Goal: Transaction & Acquisition: Purchase product/service

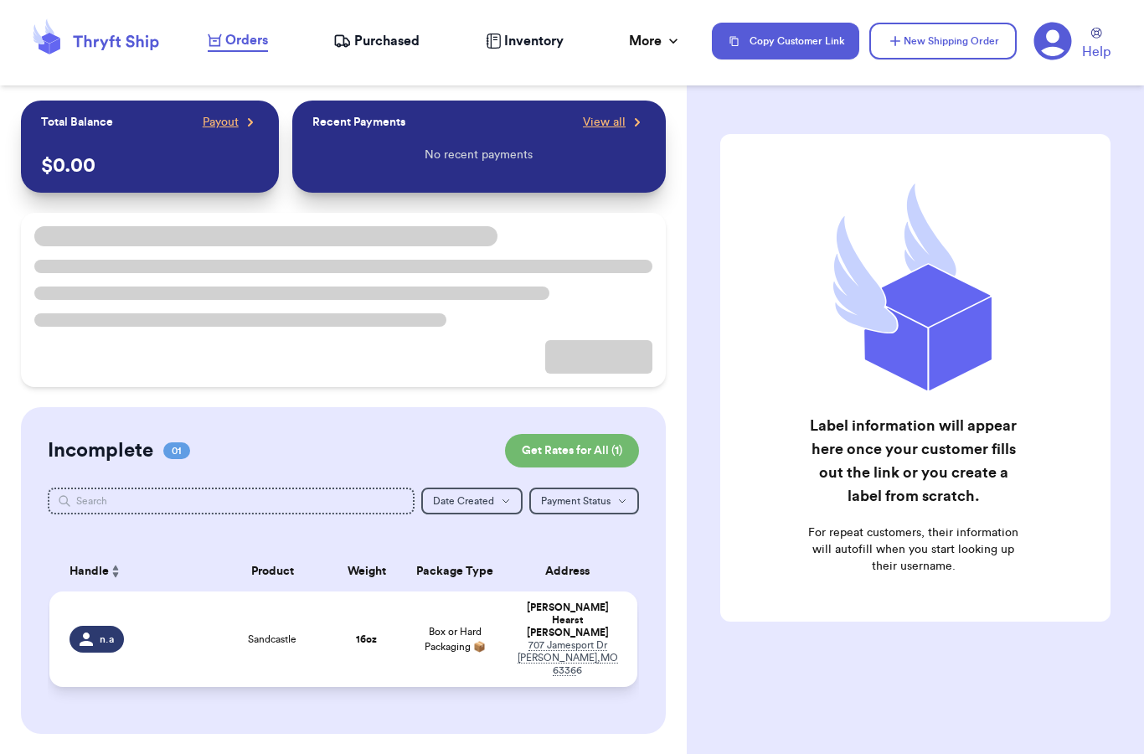
click at [372, 648] on td "16 oz" at bounding box center [367, 639] width 70 height 96
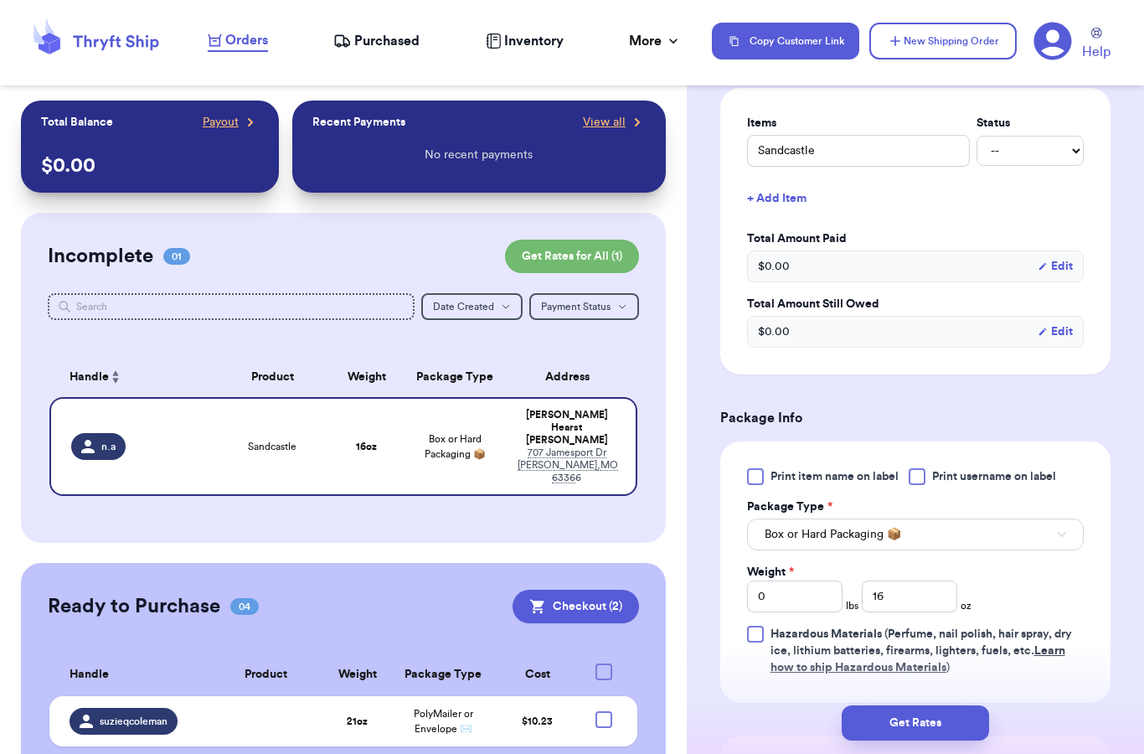
scroll to position [480, 0]
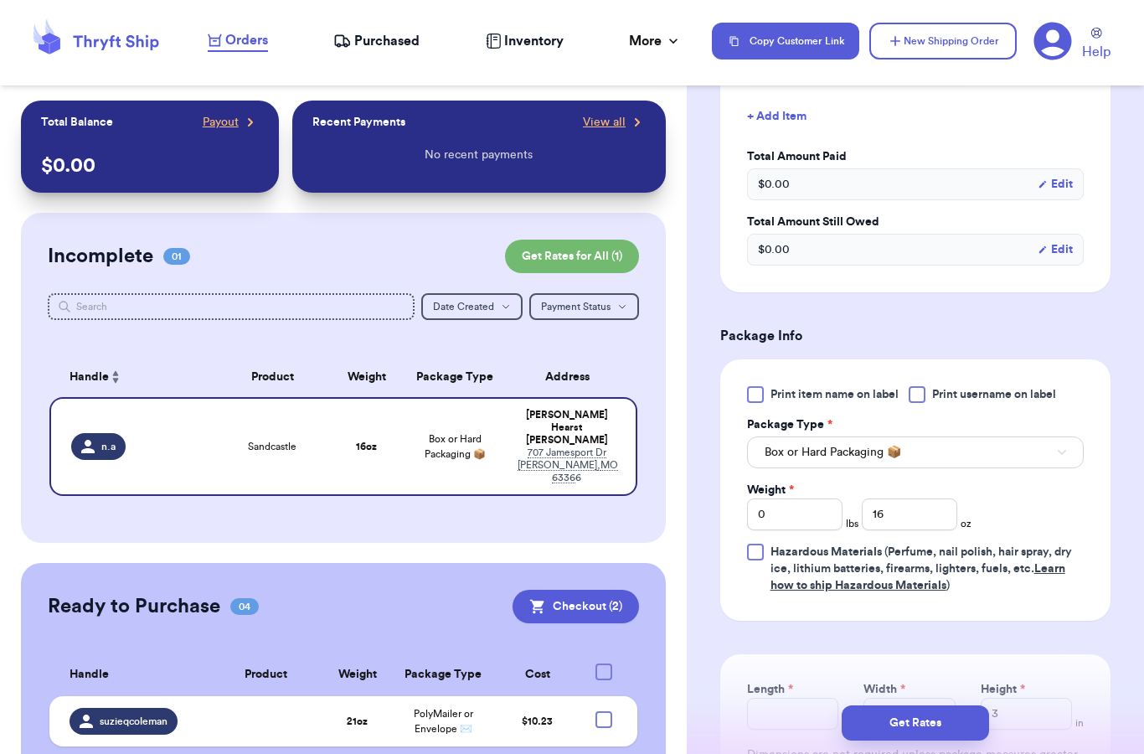
click at [888, 465] on button "Box or Hard Packaging 📦" at bounding box center [915, 452] width 337 height 32
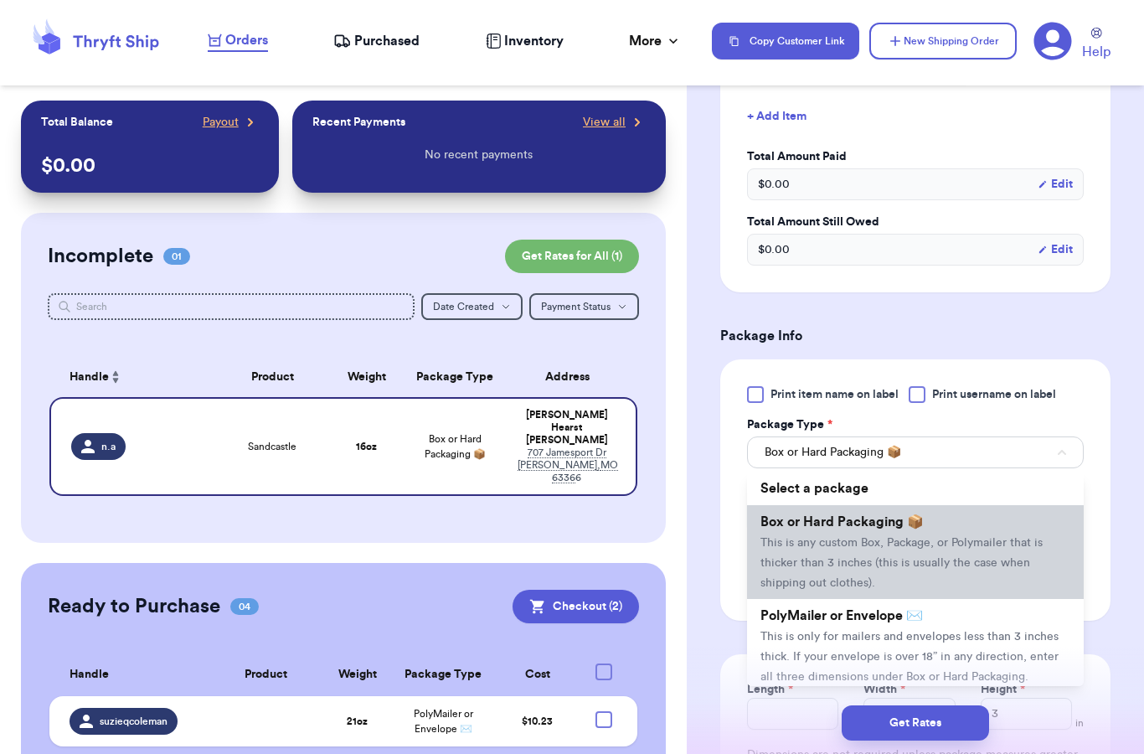
click at [818, 569] on span "This is any custom Box, Package, or Polymailer that is thicker than 3 inches (t…" at bounding box center [902, 563] width 282 height 52
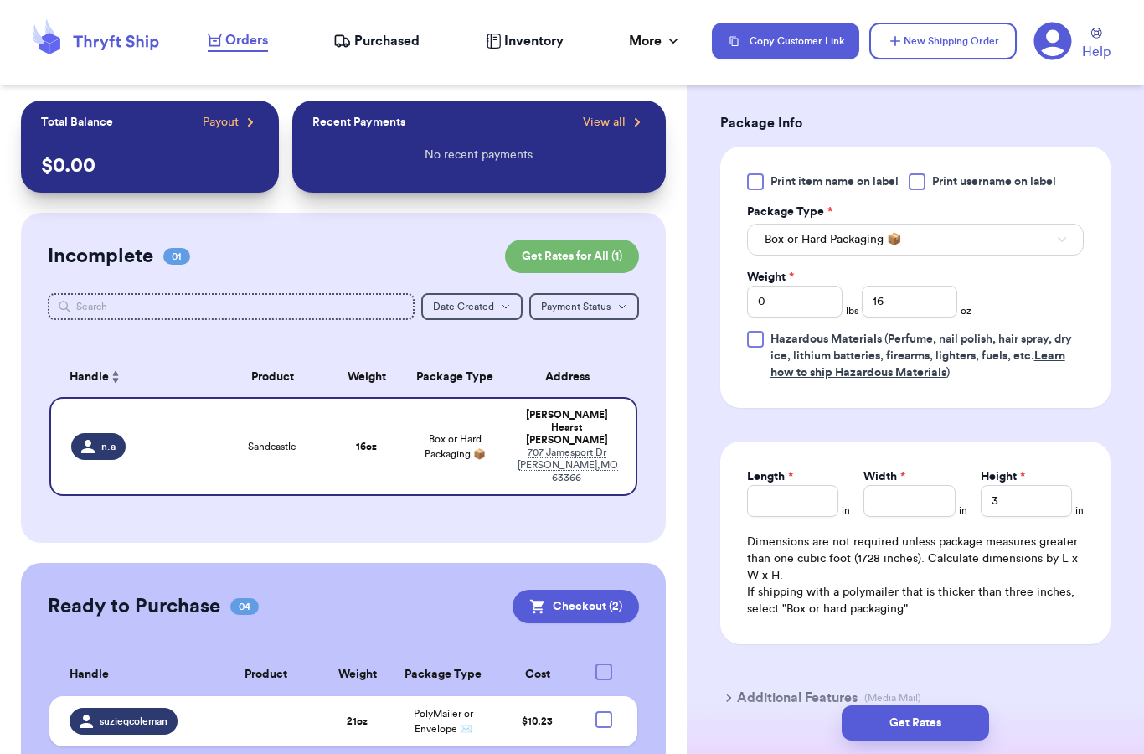
scroll to position [697, 0]
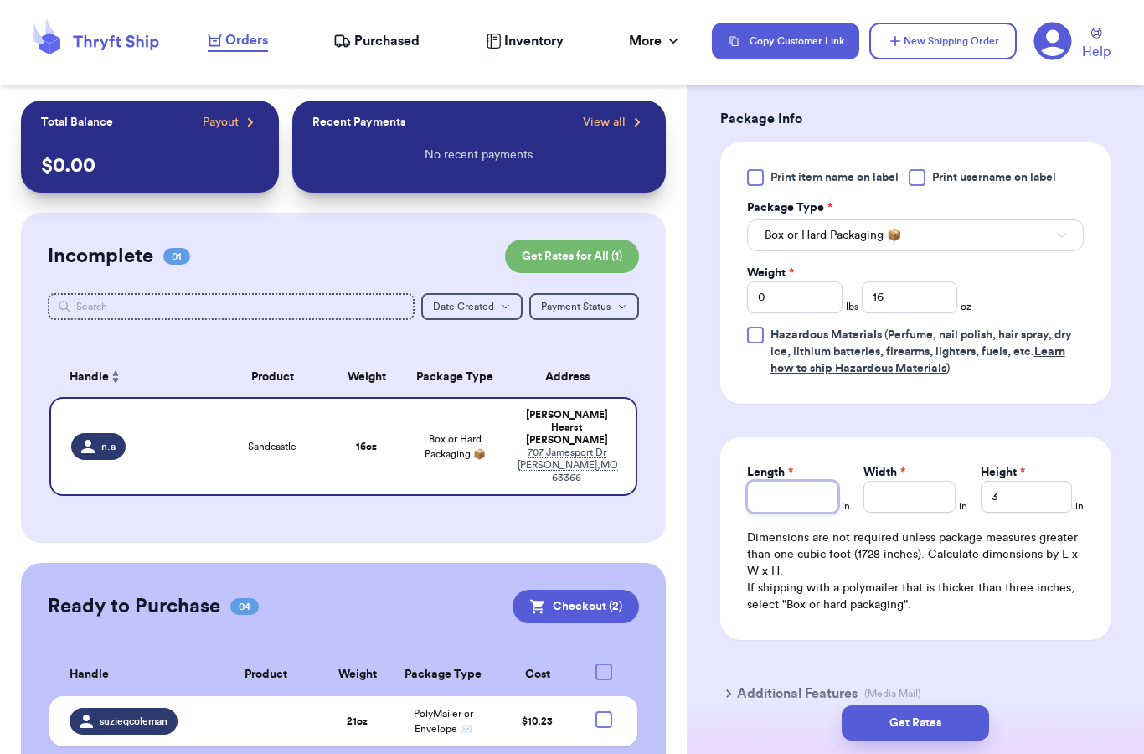
click at [803, 505] on input "Length *" at bounding box center [792, 497] width 91 height 32
type input "9"
click at [942, 492] on input "Width *" at bounding box center [909, 497] width 91 height 32
type input "8.5"
click at [1054, 498] on input "3" at bounding box center [1026, 497] width 91 height 32
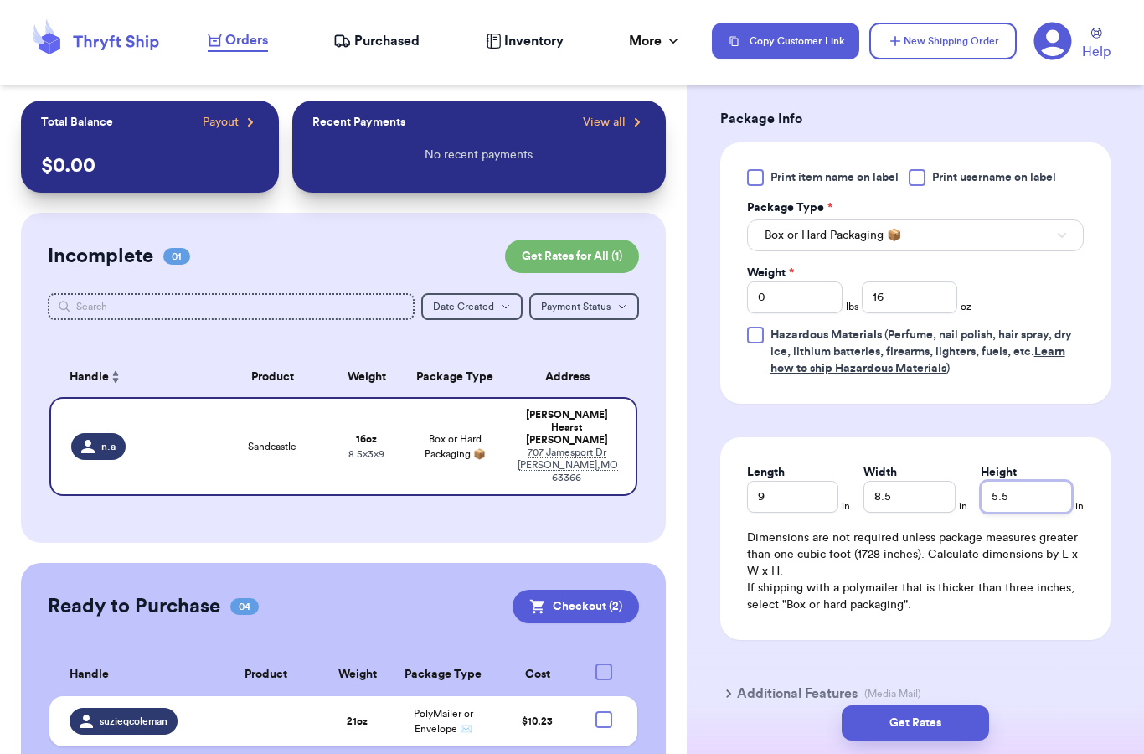
type input "5.5"
click at [945, 305] on input "16" at bounding box center [910, 297] width 96 height 32
type input "1"
type input "14"
click at [871, 416] on form "Shipping Information Delete Label Customer Info Order created: [DATE] 01:05 PM …" at bounding box center [915, 82] width 390 height 1290
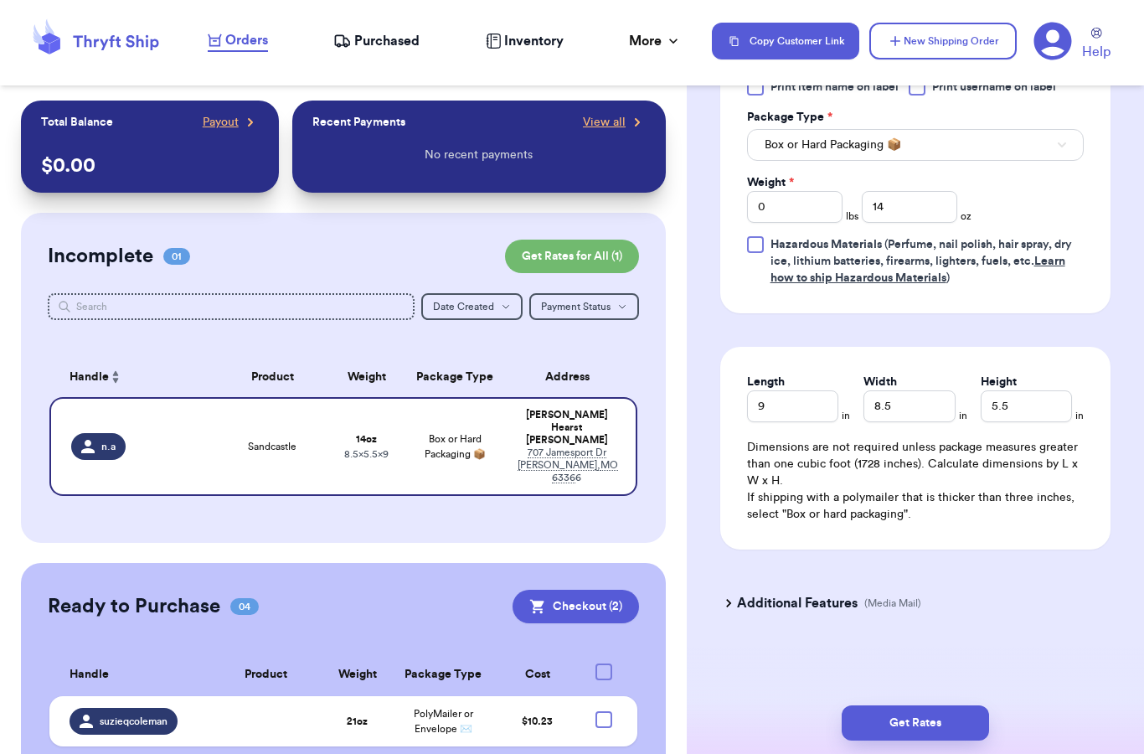
scroll to position [788, 0]
click at [904, 709] on button "Get Rates" at bounding box center [915, 722] width 147 height 35
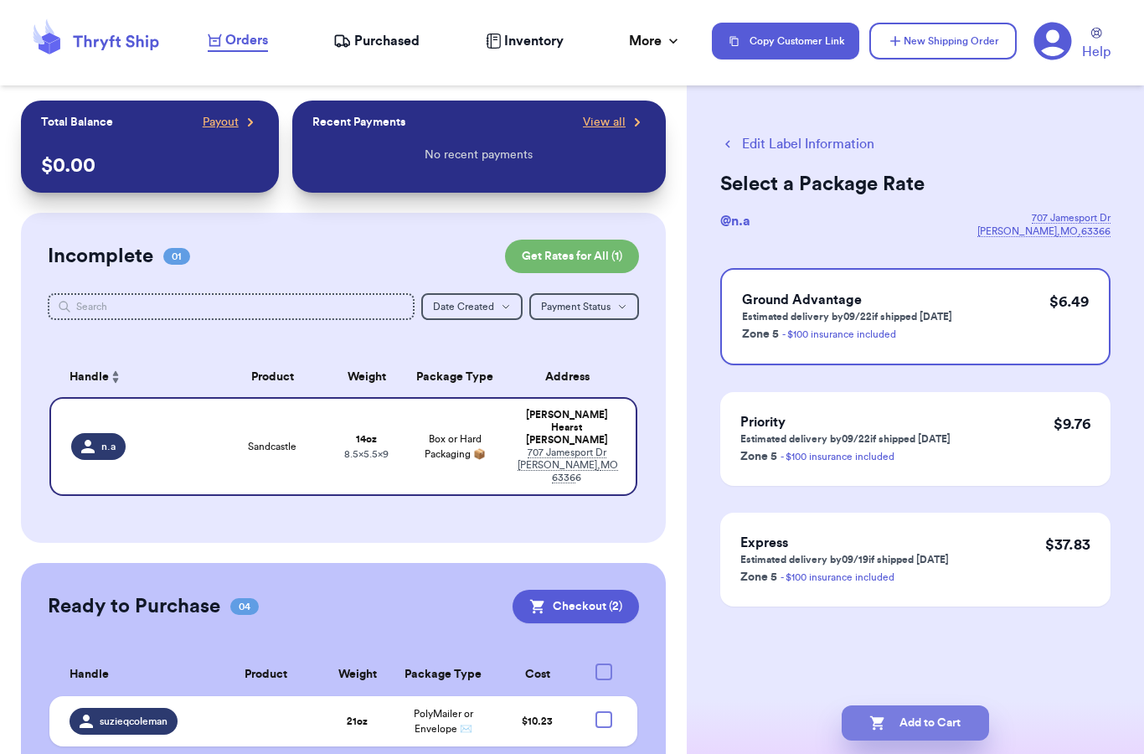
click at [945, 708] on button "Add to Cart" at bounding box center [915, 722] width 147 height 35
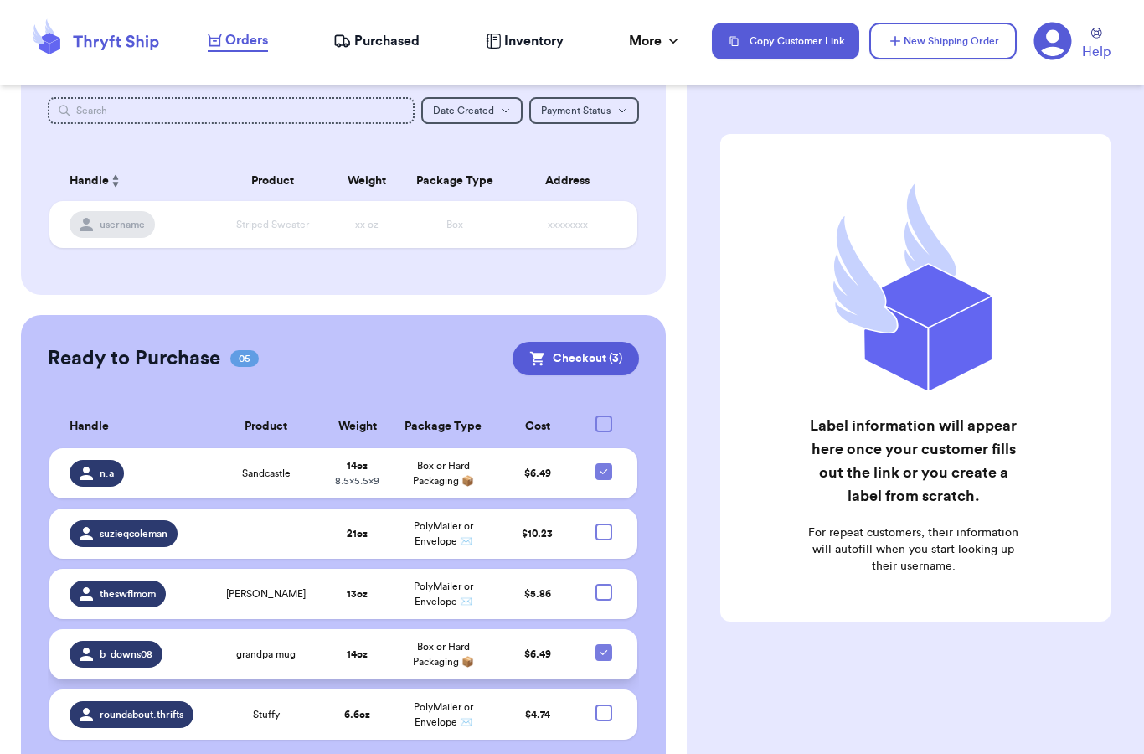
scroll to position [67, 0]
click at [602, 705] on div at bounding box center [604, 713] width 17 height 17
click at [603, 704] on input "checkbox" at bounding box center [603, 704] width 1 height 1
checkbox input "true"
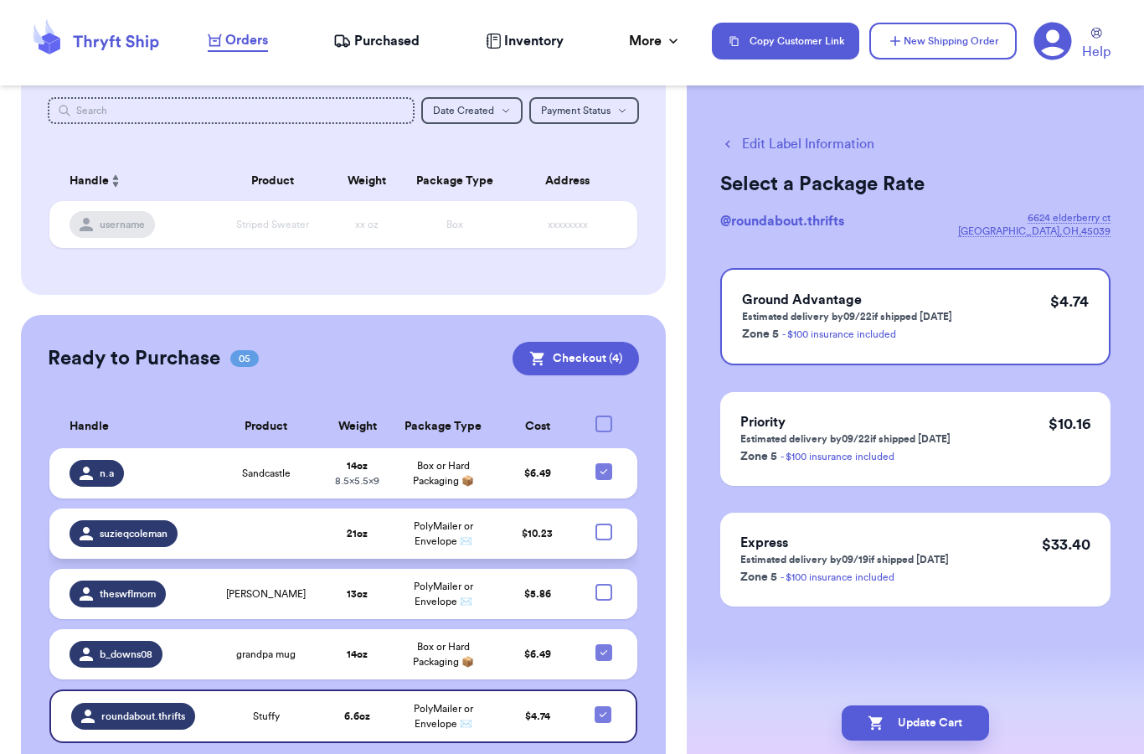
click at [603, 524] on div at bounding box center [604, 532] width 17 height 17
click at [603, 523] on input "checkbox" at bounding box center [603, 523] width 1 height 1
checkbox input "true"
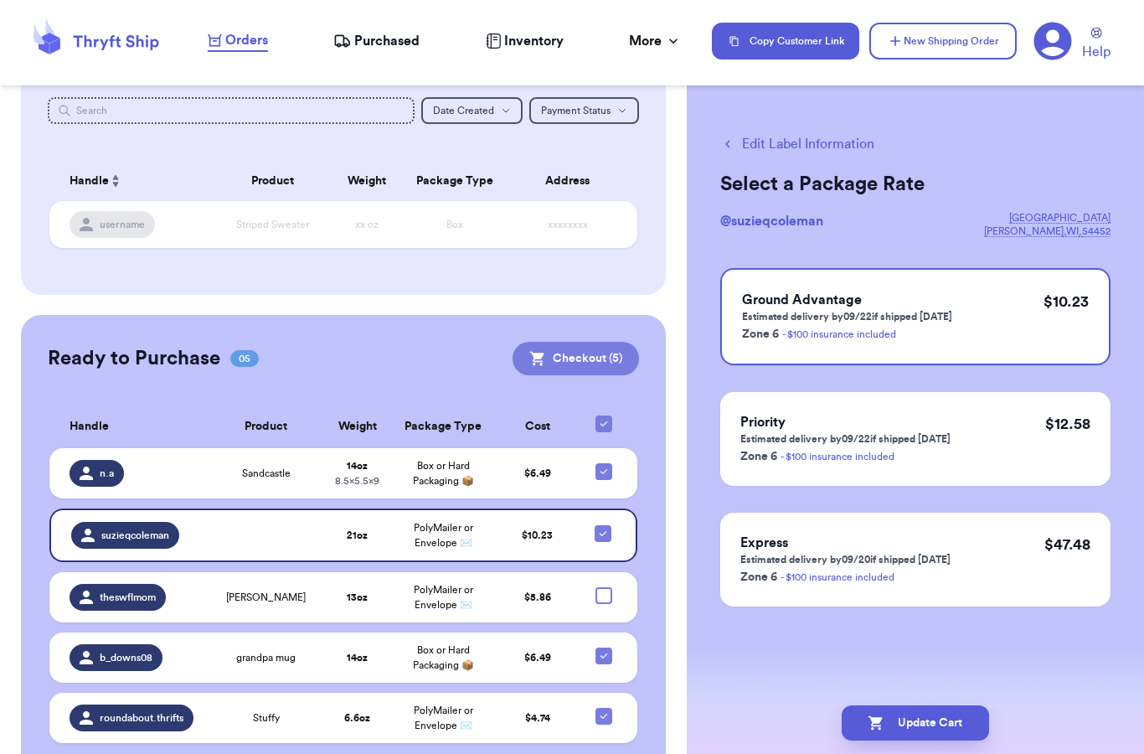
click at [571, 342] on button "Checkout ( 5 )" at bounding box center [576, 359] width 127 height 34
checkbox input "false"
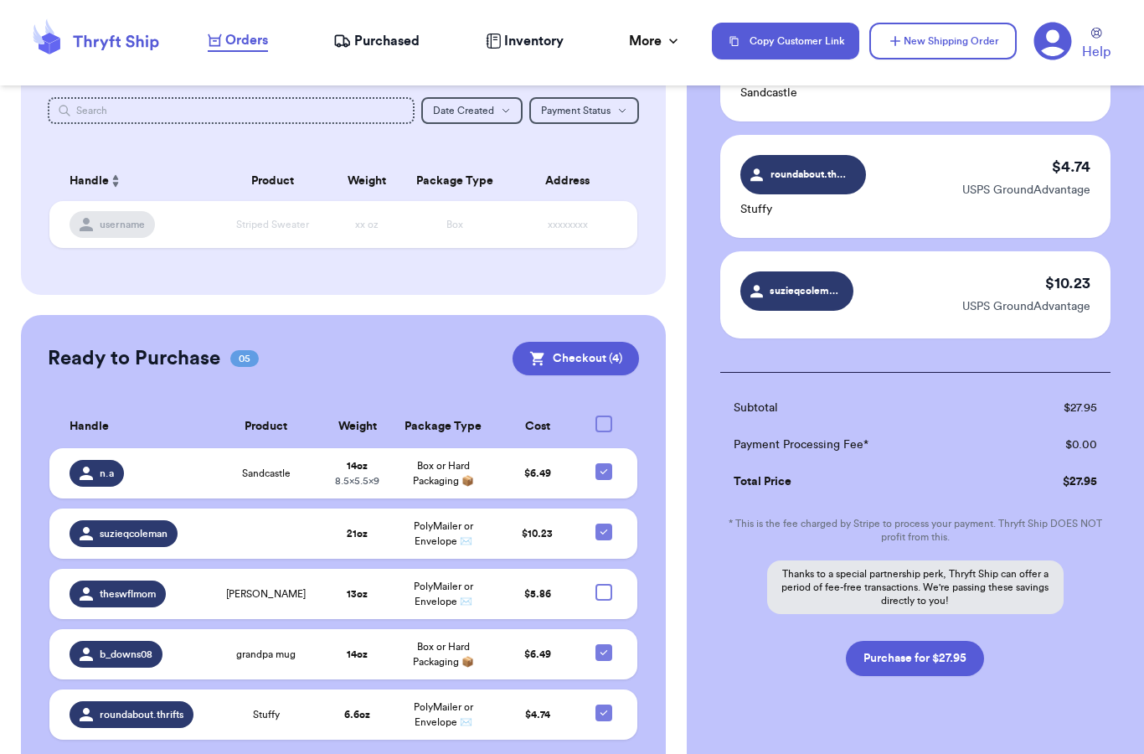
scroll to position [313, 0]
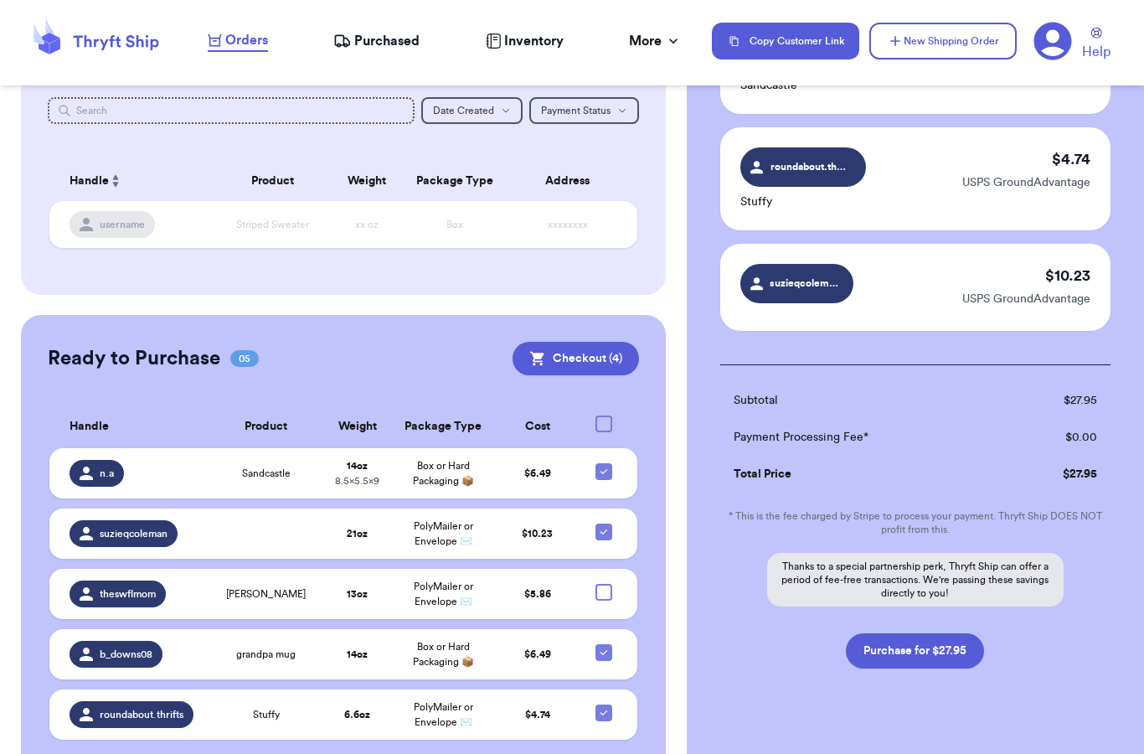
click at [953, 657] on button "Purchase for $27.95" at bounding box center [915, 650] width 138 height 35
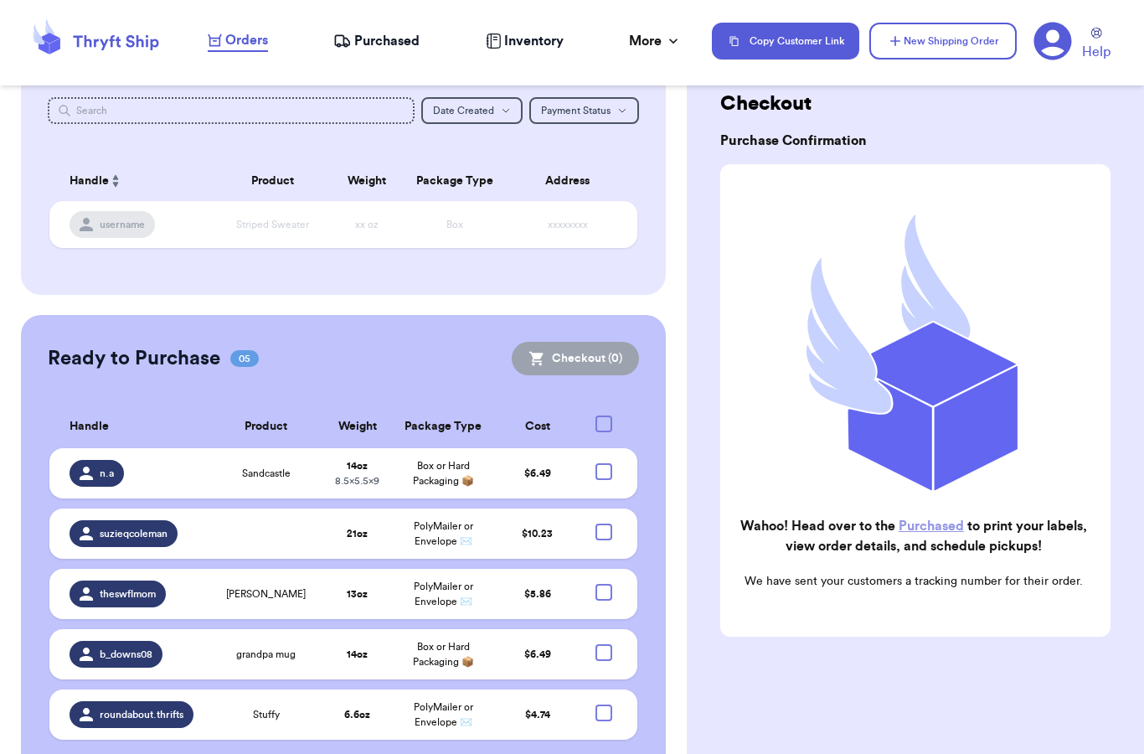
checkbox input "false"
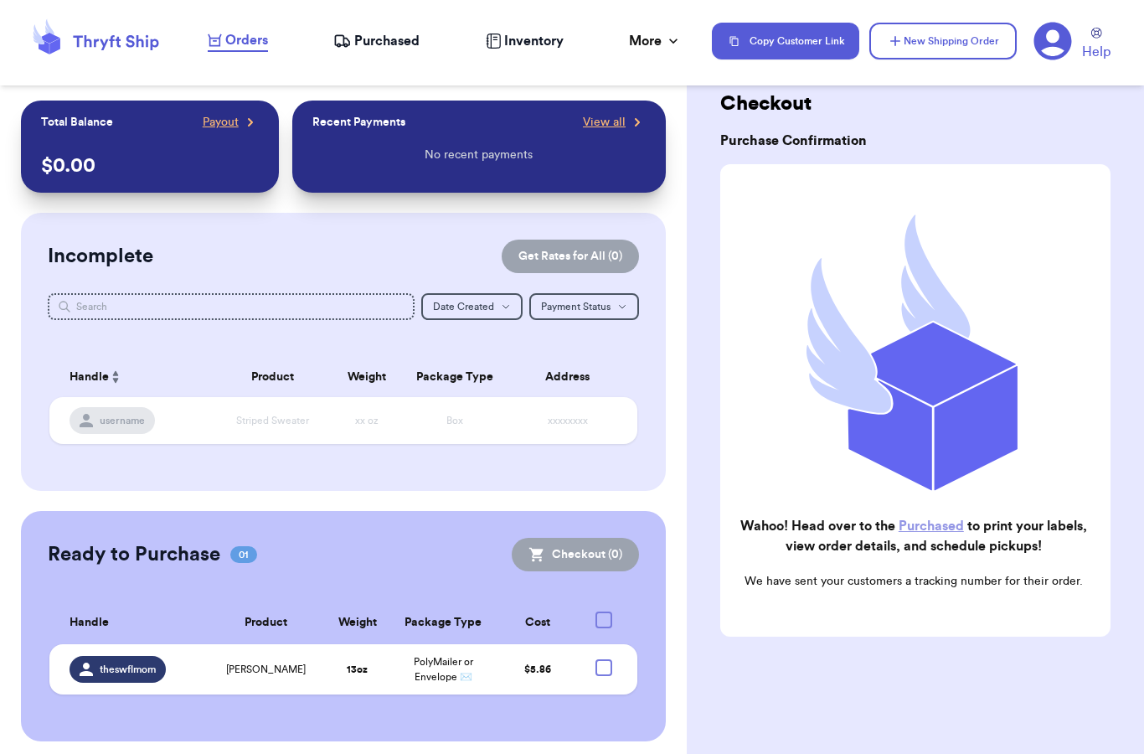
scroll to position [0, 0]
click at [920, 50] on button "New Shipping Order" at bounding box center [943, 41] width 147 height 37
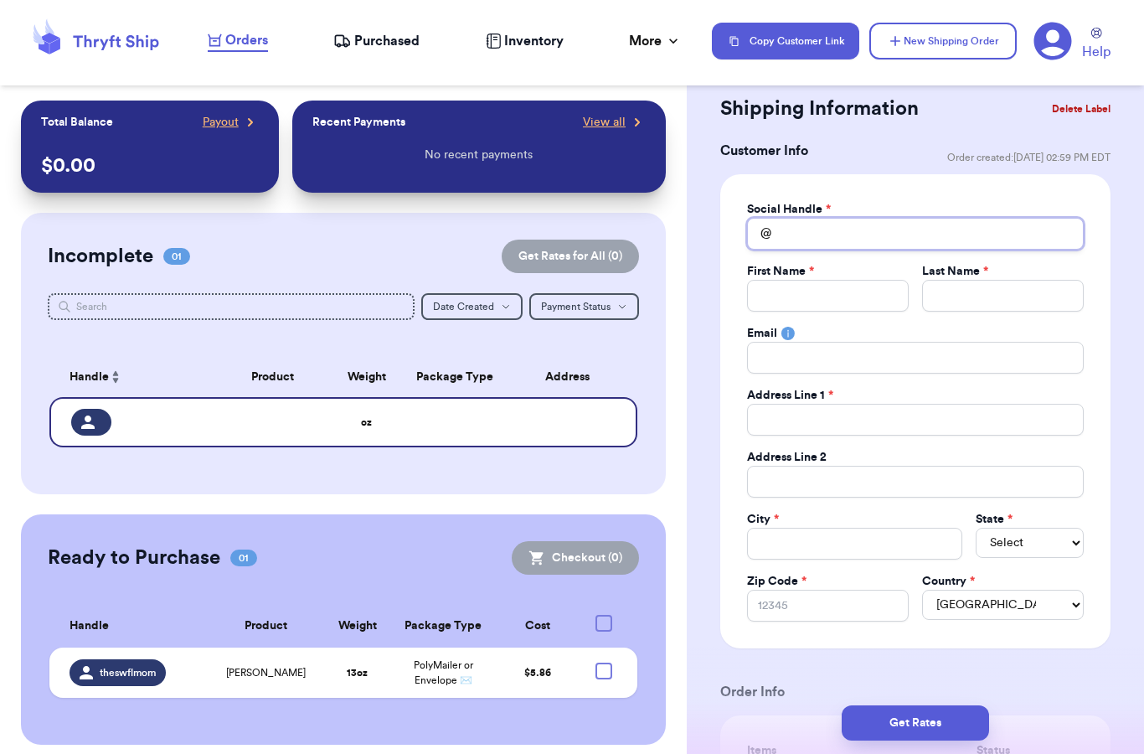
click at [825, 224] on input "Total Amount Paid" at bounding box center [915, 234] width 337 height 32
type input "n"
type input "n."
type input "n.a"
type input "n.a."
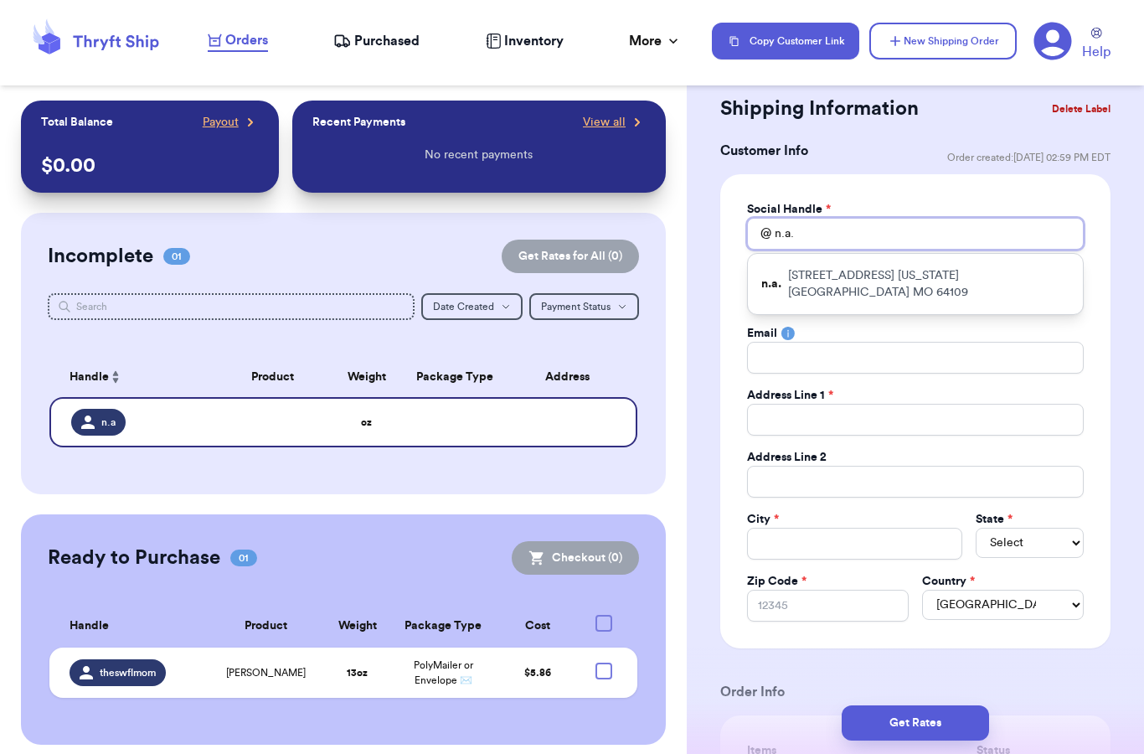
type input "n.a."
click at [781, 289] on input "Total Amount Paid" at bounding box center [828, 296] width 162 height 32
type input "t"
type input "te"
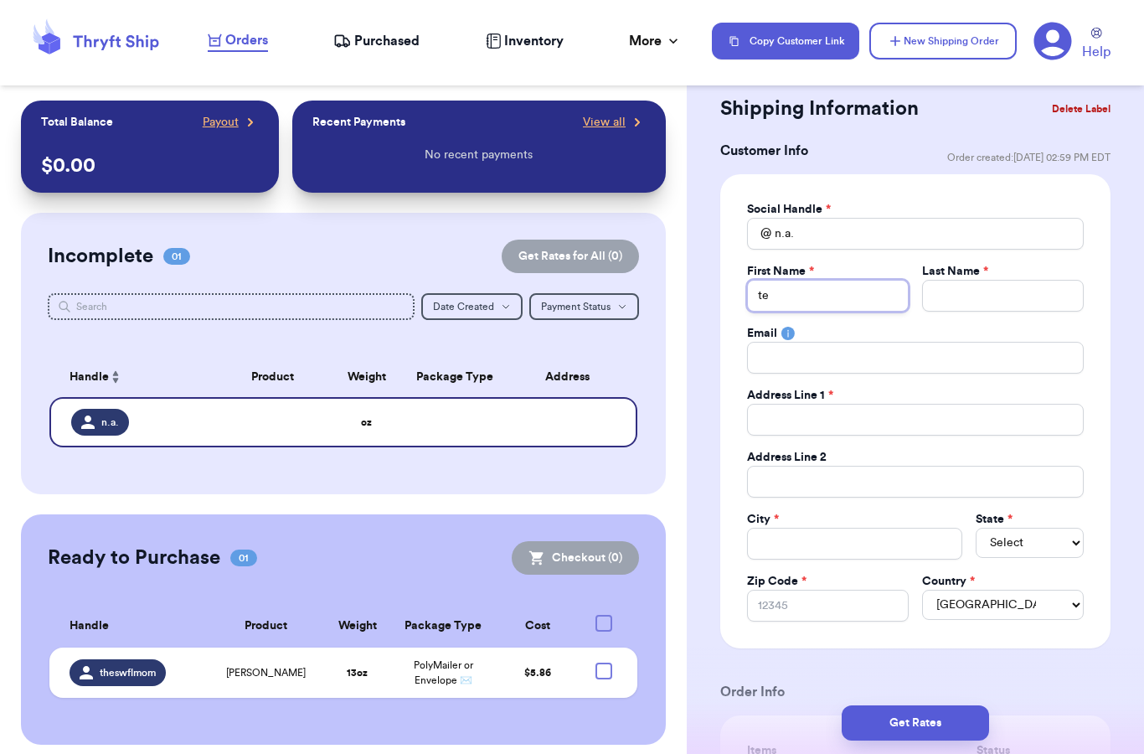
type input "tes"
type input "test"
type input "t"
type input "te"
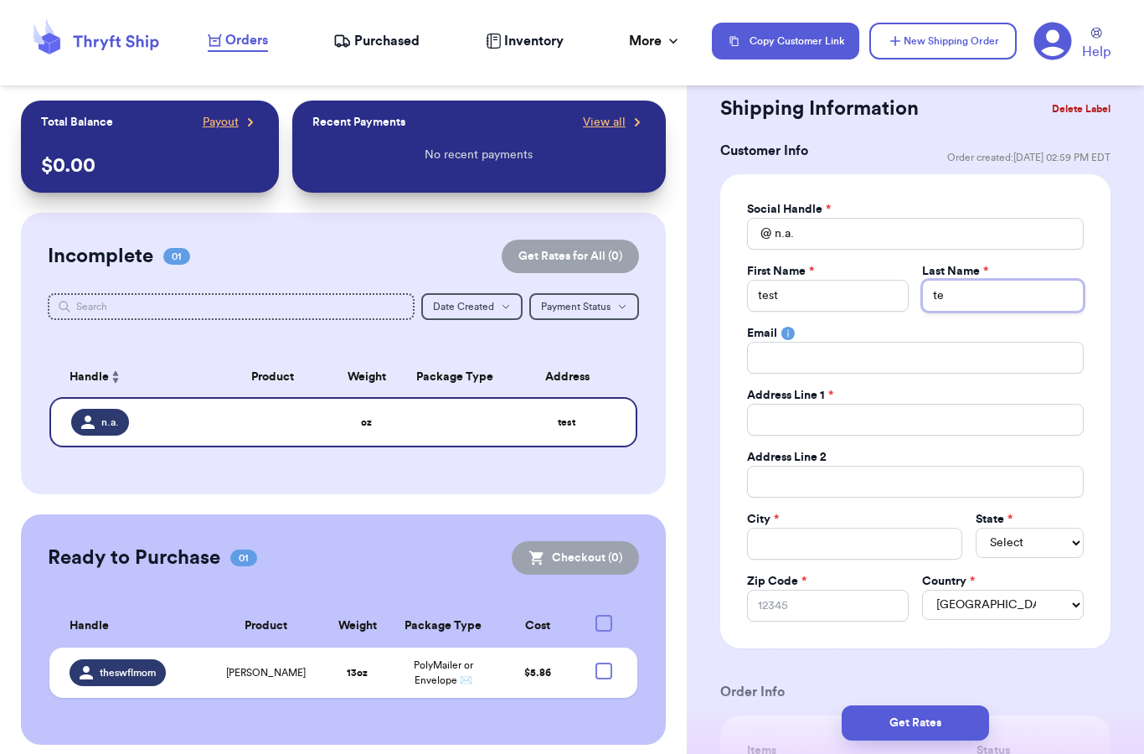
type input "tes"
type input "test"
click at [374, 49] on span "Purchased" at bounding box center [386, 41] width 65 height 20
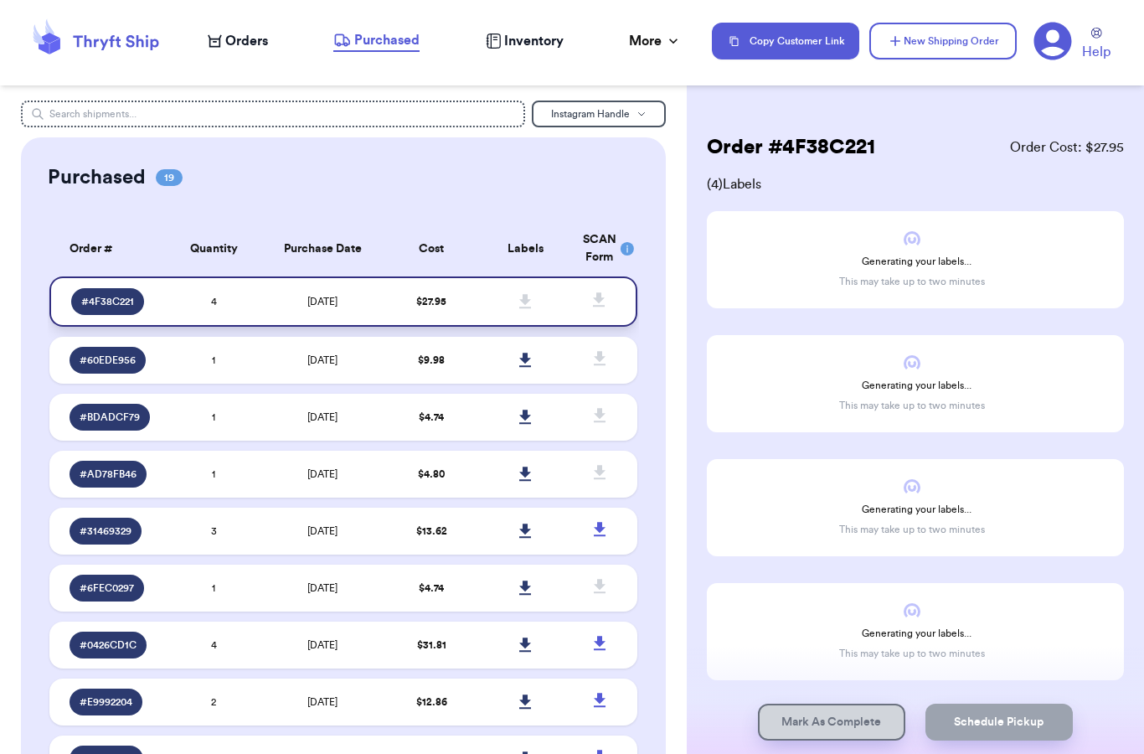
click at [442, 319] on td "$ 27.95" at bounding box center [432, 301] width 94 height 50
click at [235, 39] on span "Orders" at bounding box center [246, 41] width 43 height 20
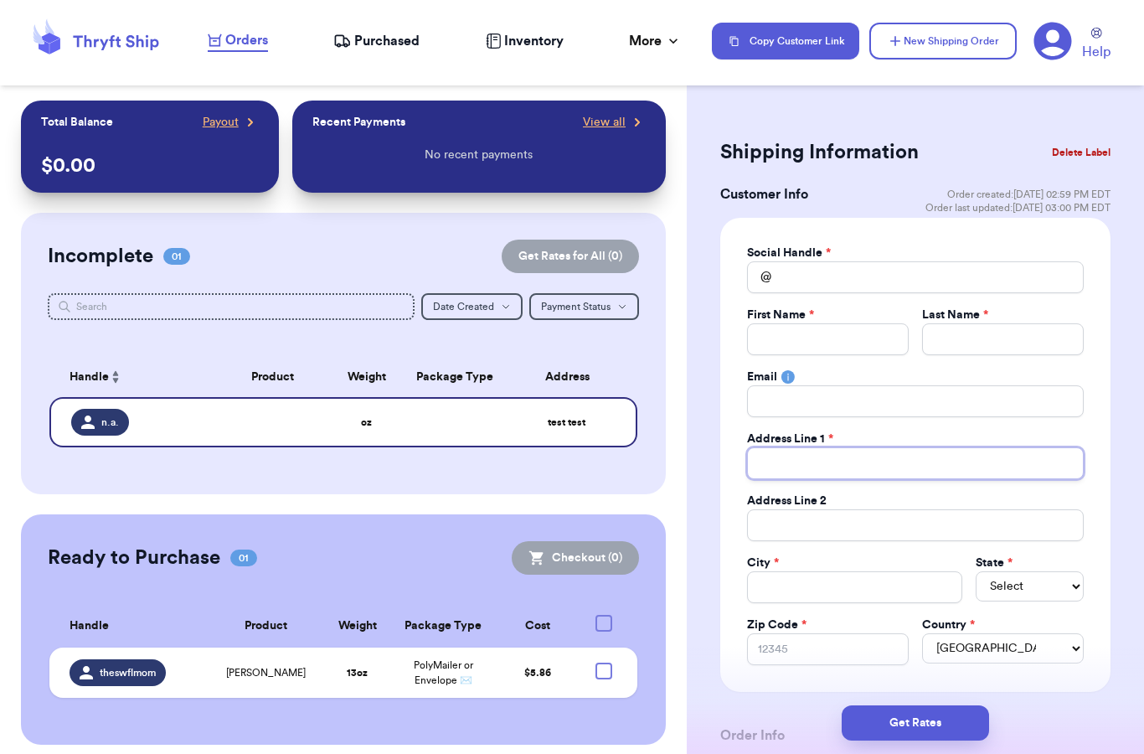
click at [811, 453] on input "Total Amount Paid" at bounding box center [915, 463] width 337 height 32
click at [820, 452] on input "Total Amount Paid" at bounding box center [915, 463] width 337 height 32
type input "6"
type input "60"
type input "607"
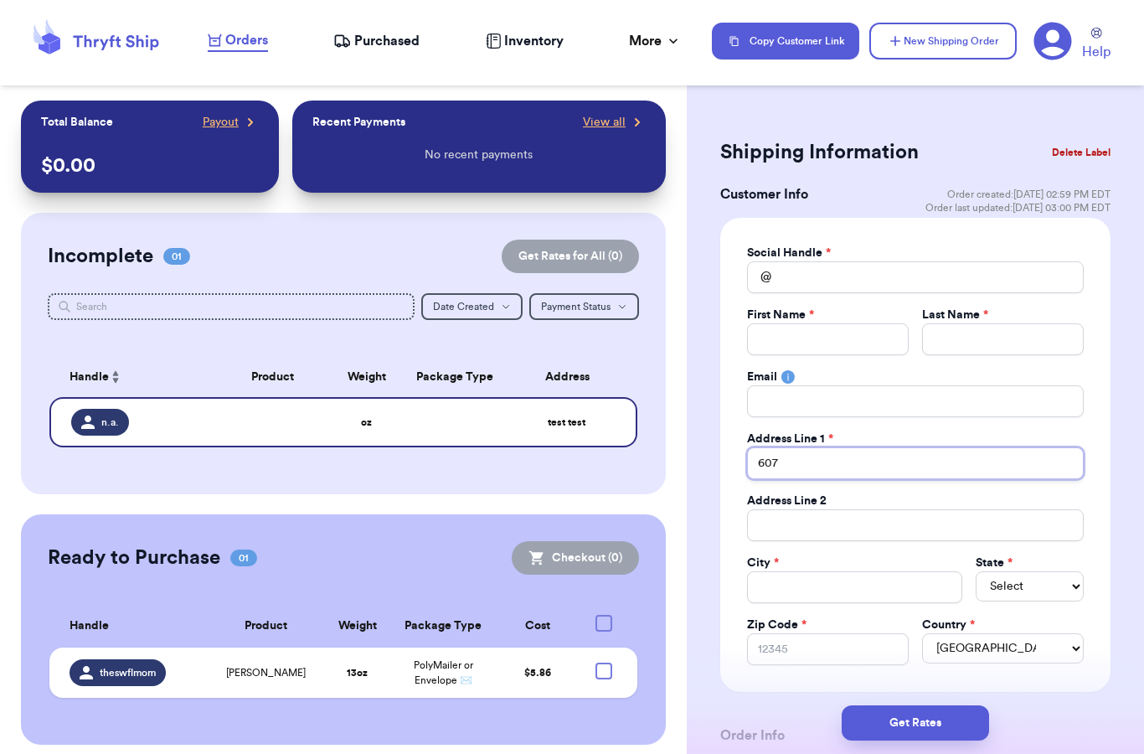
type input "607"
click at [834, 463] on input "607" at bounding box center [915, 463] width 337 height 32
type input "607 e"
type input "607 ea"
type input "607 eas"
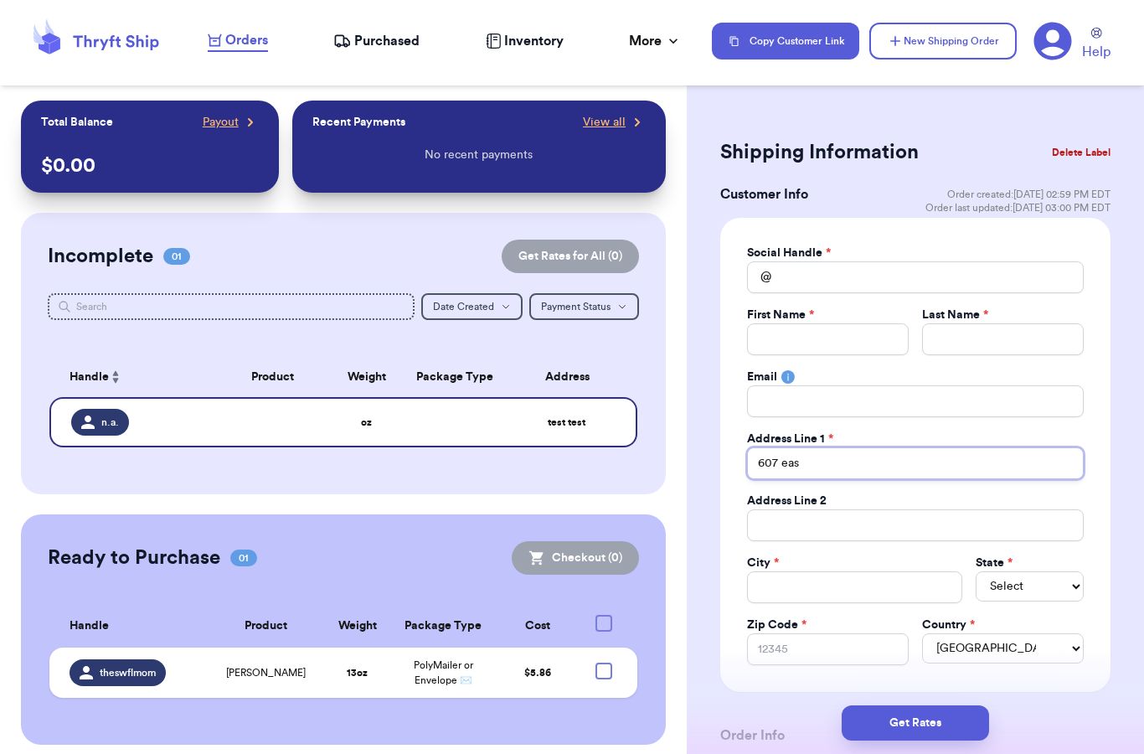
type input "607 east"
type input "607 eastw"
type input "607 eastwa"
type input "[STREET_ADDRESS]"
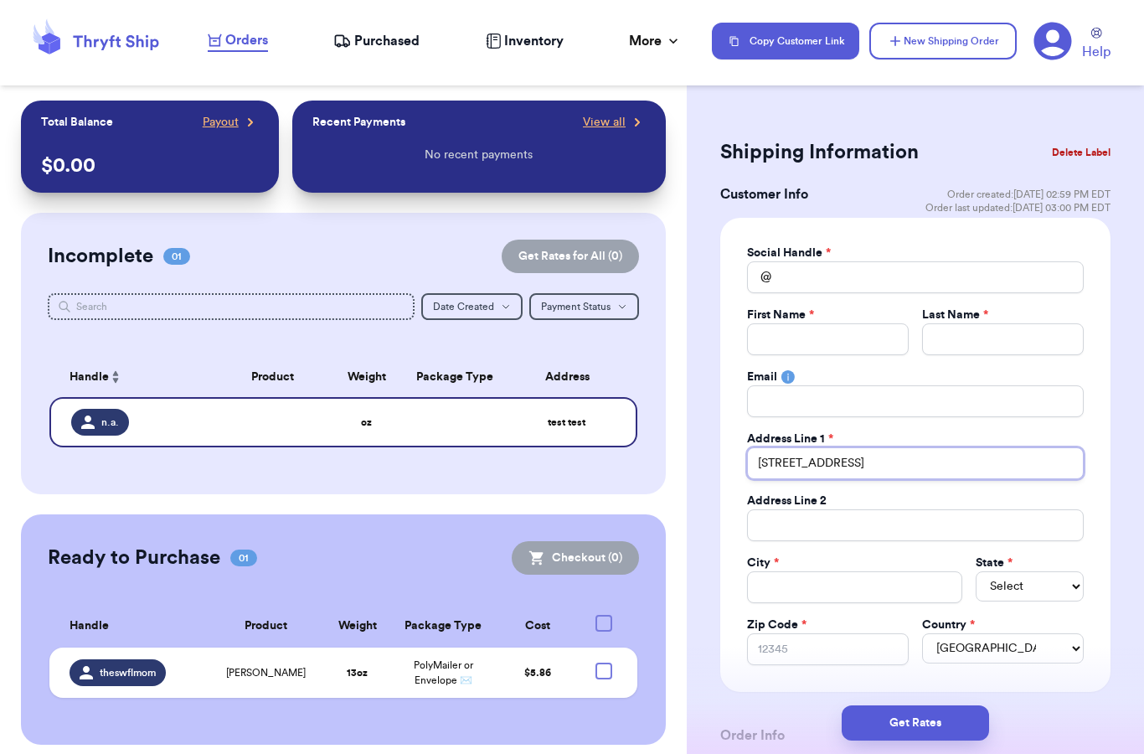
type input "[STREET_ADDRESS]"
click at [783, 592] on input "Total Amount Paid" at bounding box center [855, 587] width 216 height 32
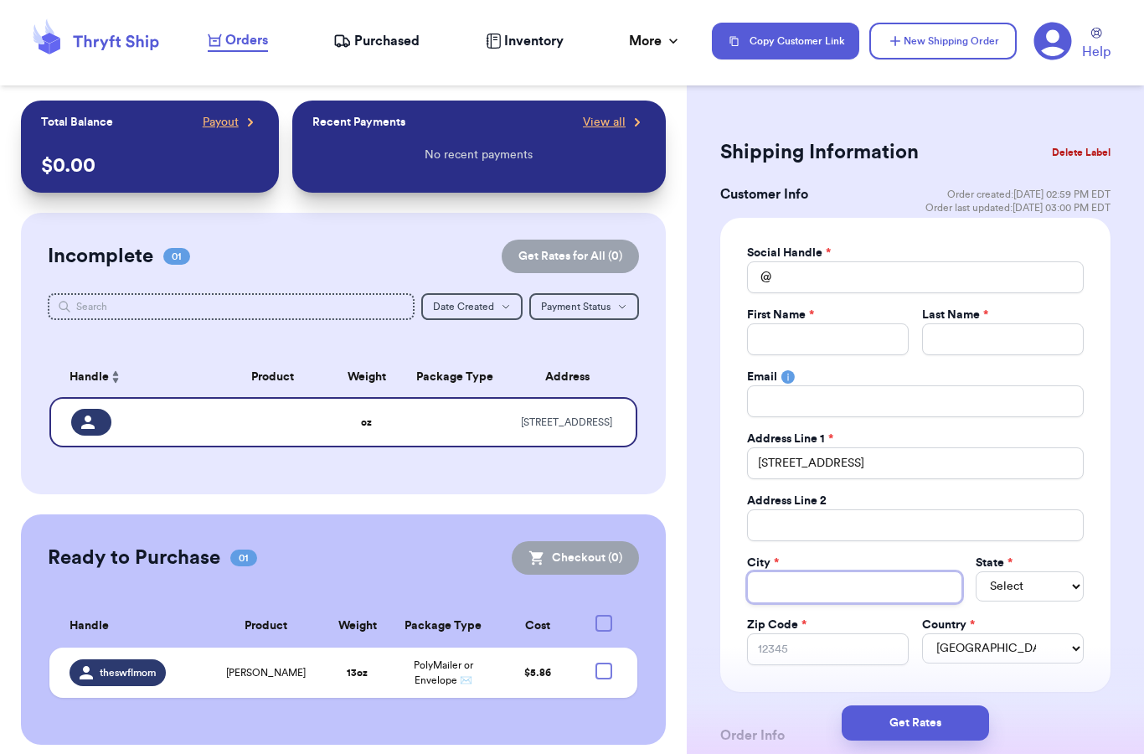
type input "d"
type input "du"
type input "dur"
type input "durh"
type input "durha"
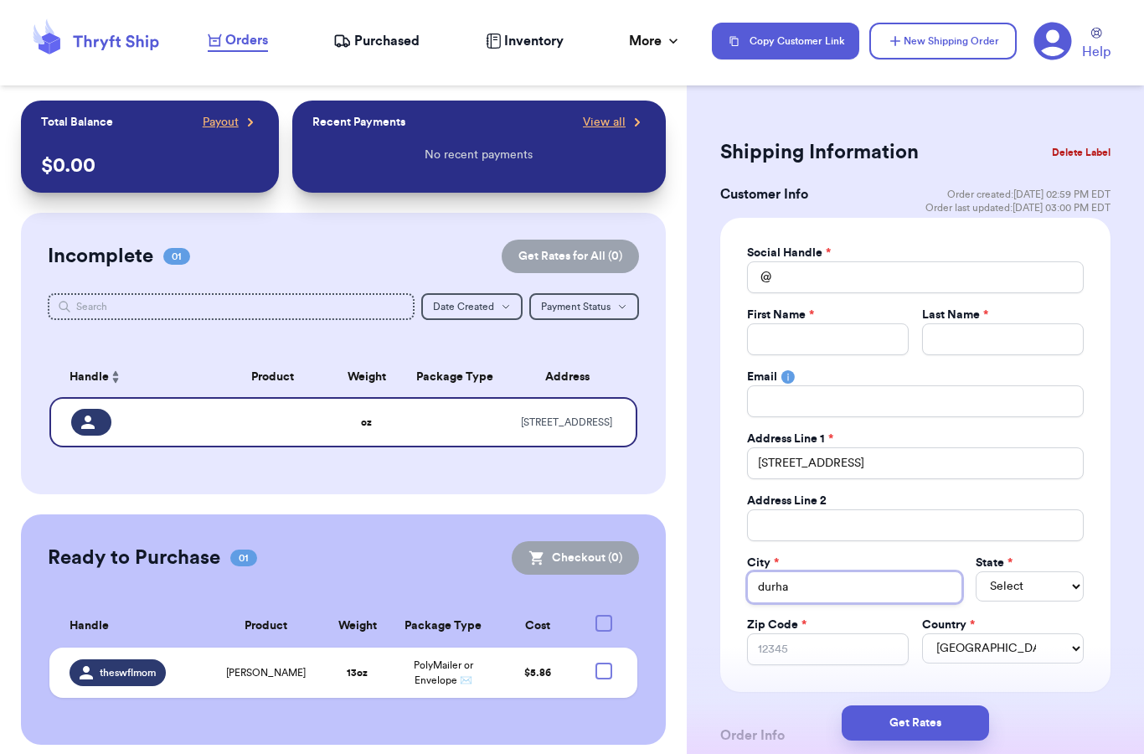
type input "[GEOGRAPHIC_DATA]"
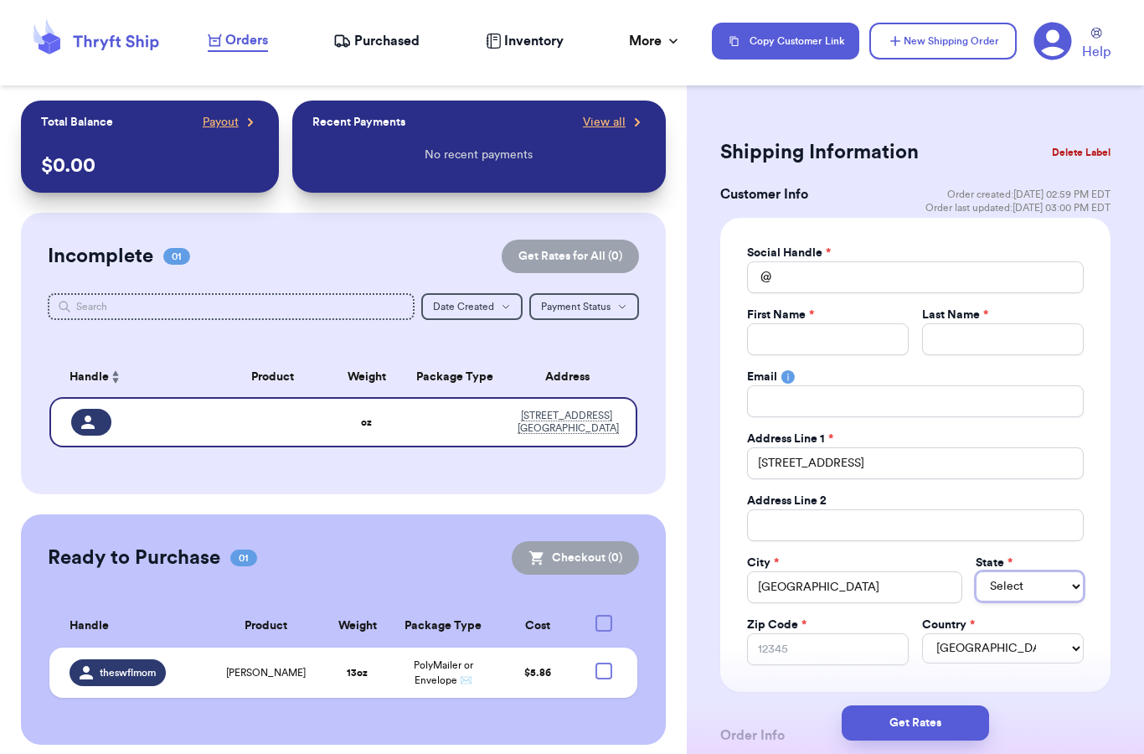
select select "NC"
click at [813, 648] on input "Zip Code *" at bounding box center [828, 649] width 162 height 32
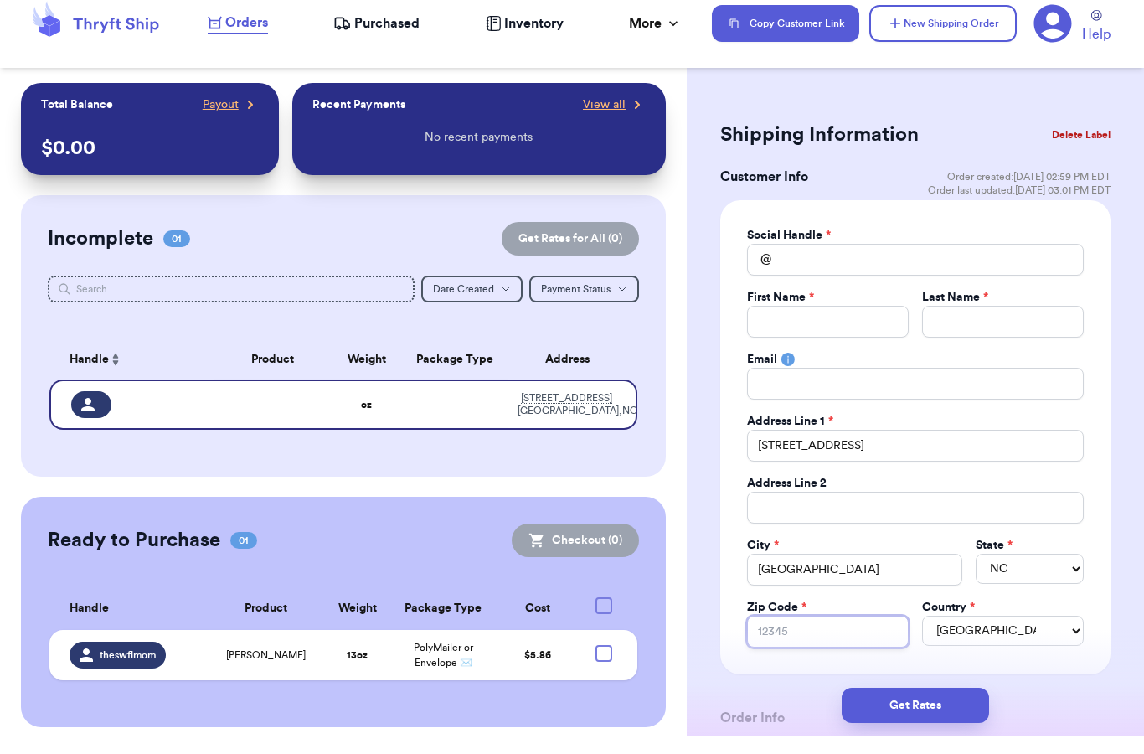
type input "2"
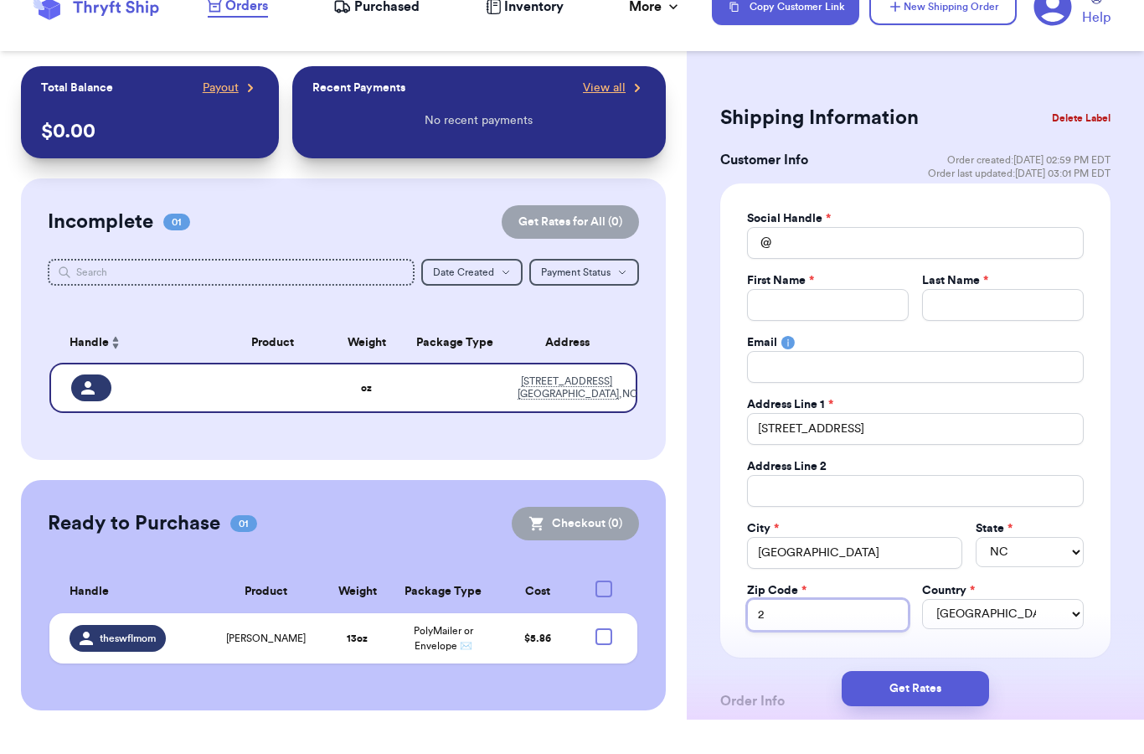
type input "27"
type input "277"
type input "2770"
type input "27703"
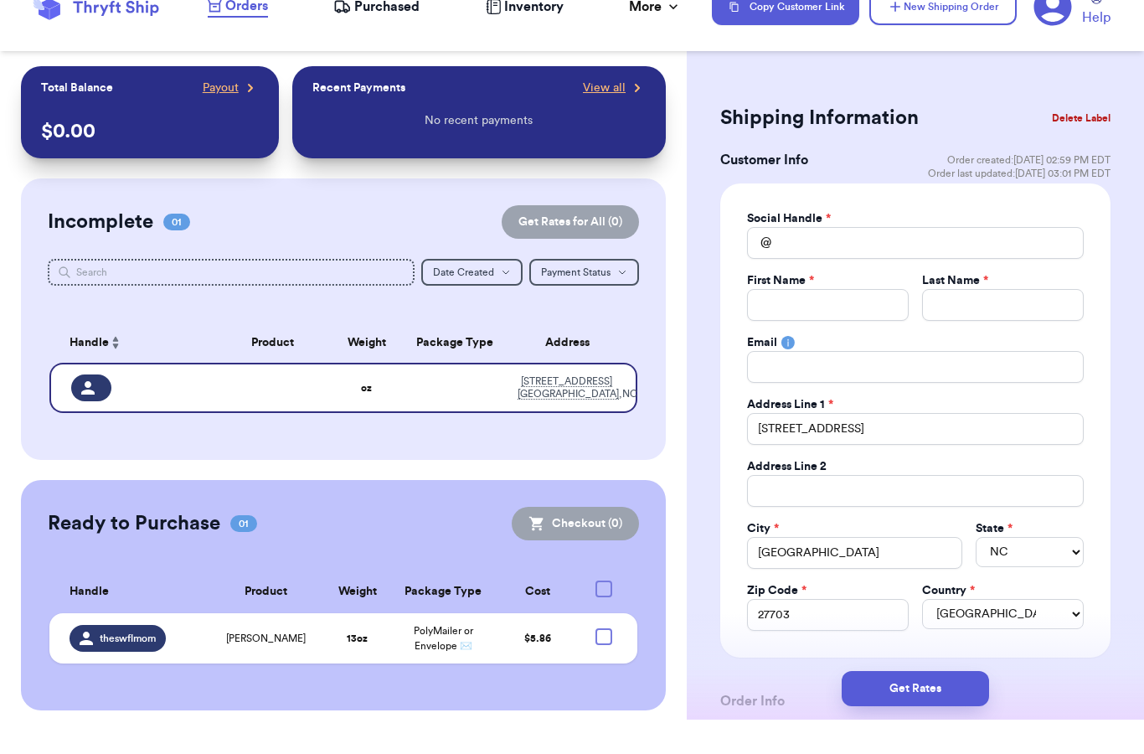
click at [1099, 602] on div "Social Handle * @ First Name * Last Name * Email Address Line 1 * [GEOGRAPHIC_D…" at bounding box center [915, 455] width 390 height 474
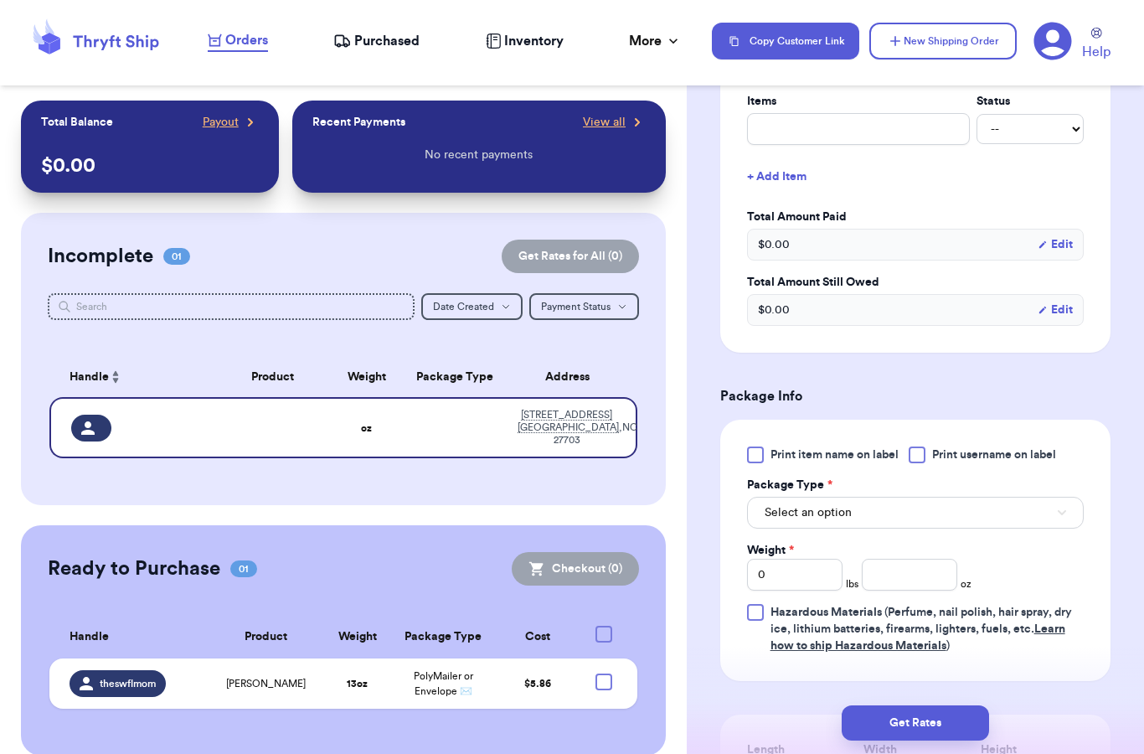
scroll to position [694, 0]
click at [821, 510] on span "Select an option" at bounding box center [808, 512] width 87 height 17
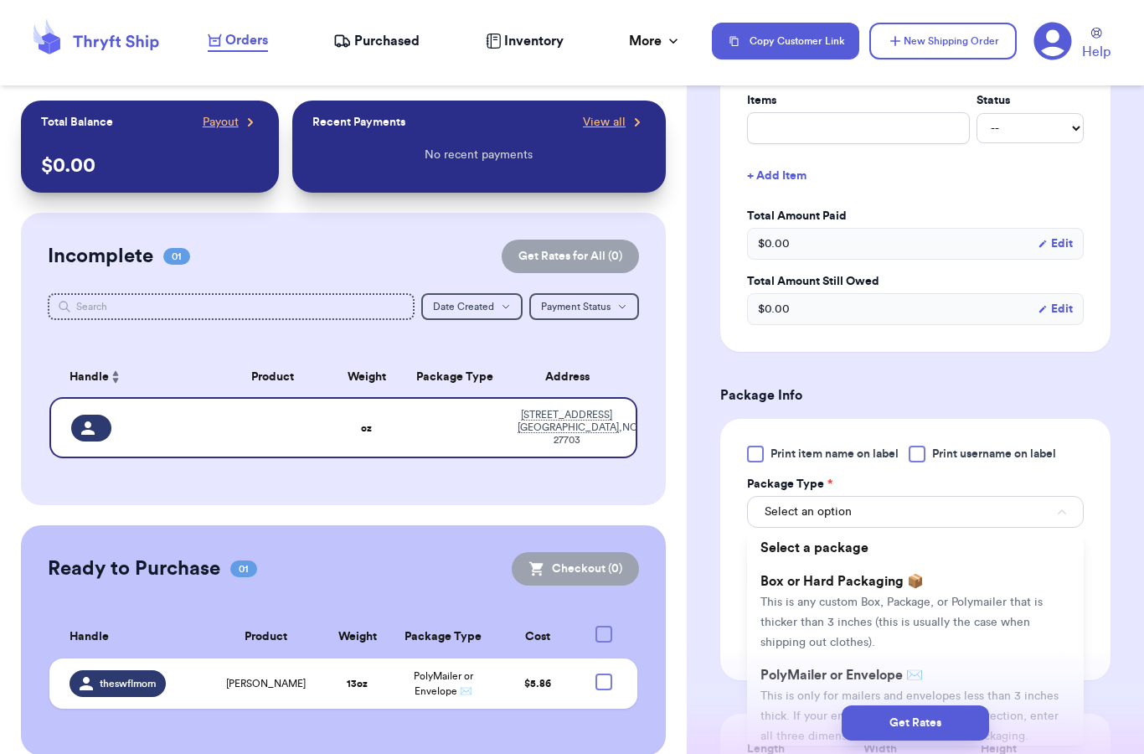
click at [801, 692] on div "Get Rates" at bounding box center [915, 723] width 457 height 62
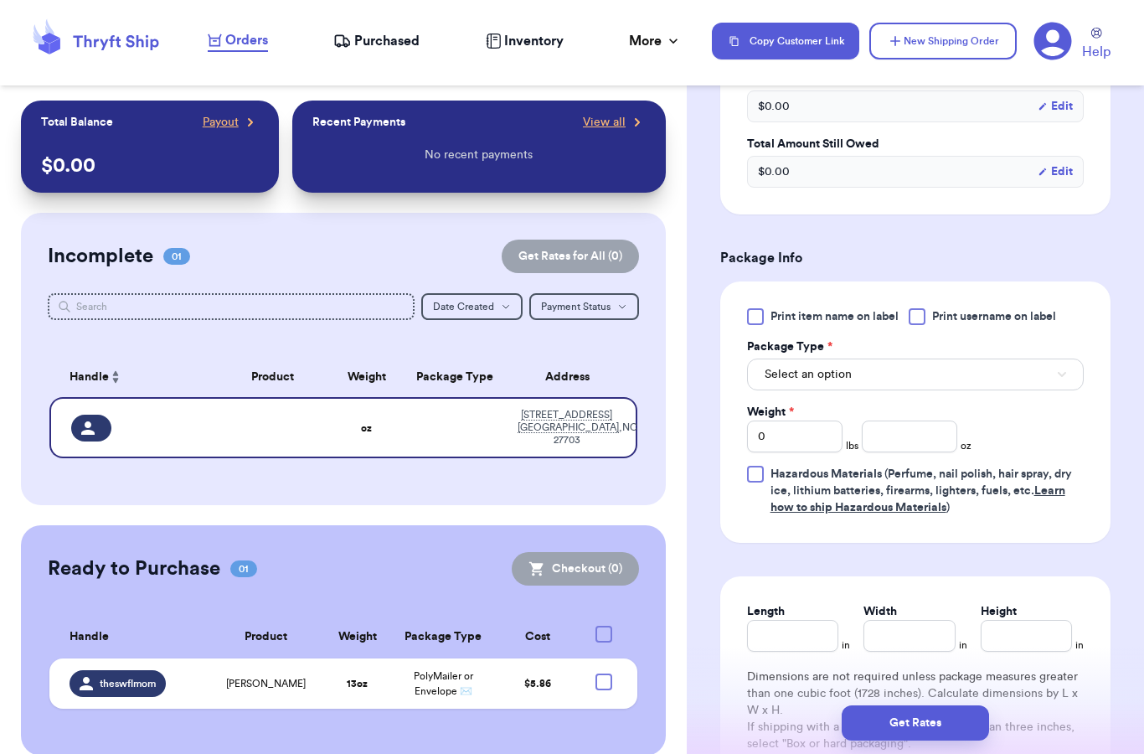
scroll to position [832, 0]
click at [851, 374] on button "Select an option" at bounding box center [915, 374] width 337 height 32
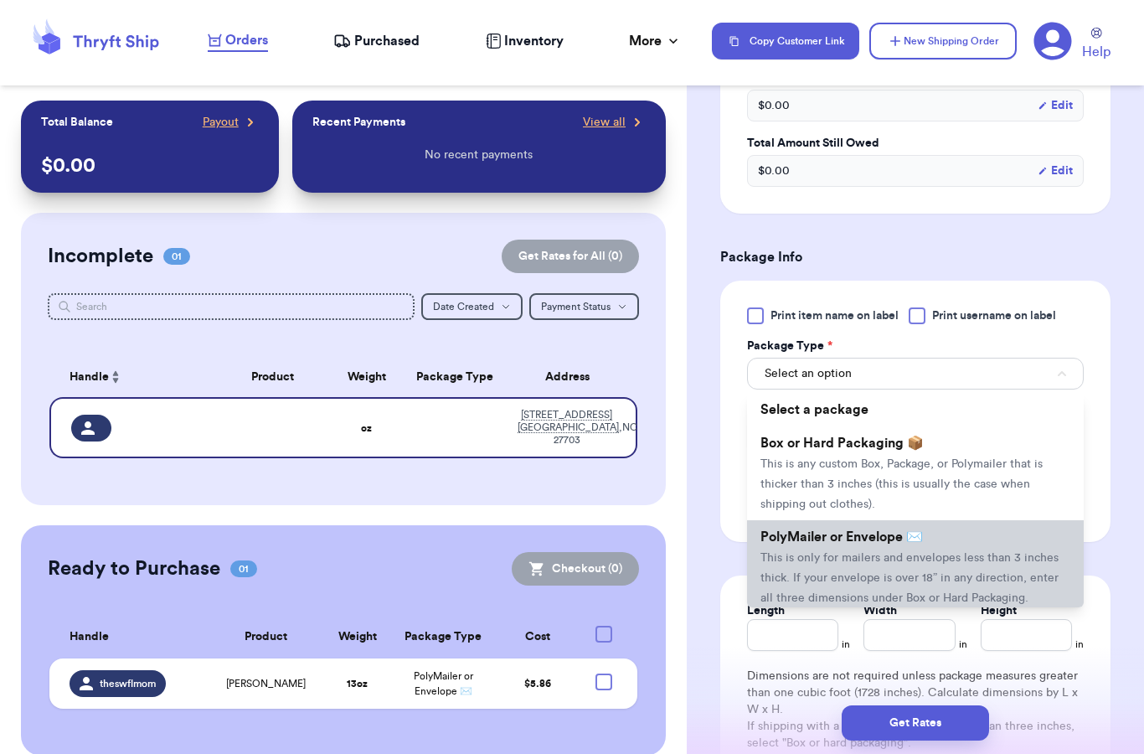
click at [786, 552] on span "This is only for mailers and envelopes less than 3 inches thick. If your envelo…" at bounding box center [910, 578] width 298 height 52
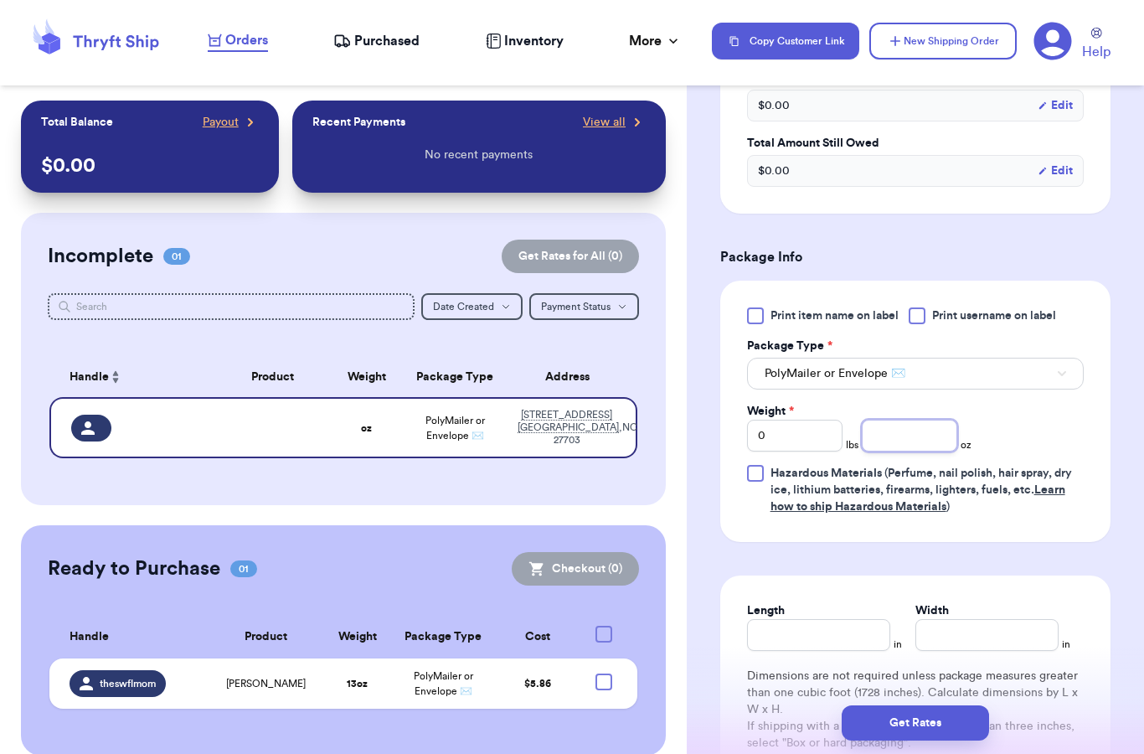
click at [940, 445] on input "number" at bounding box center [910, 436] width 96 height 32
type input "15"
click at [1041, 440] on div "Print item name on label Print username on label Package Type * PolyMailer or E…" at bounding box center [915, 411] width 337 height 208
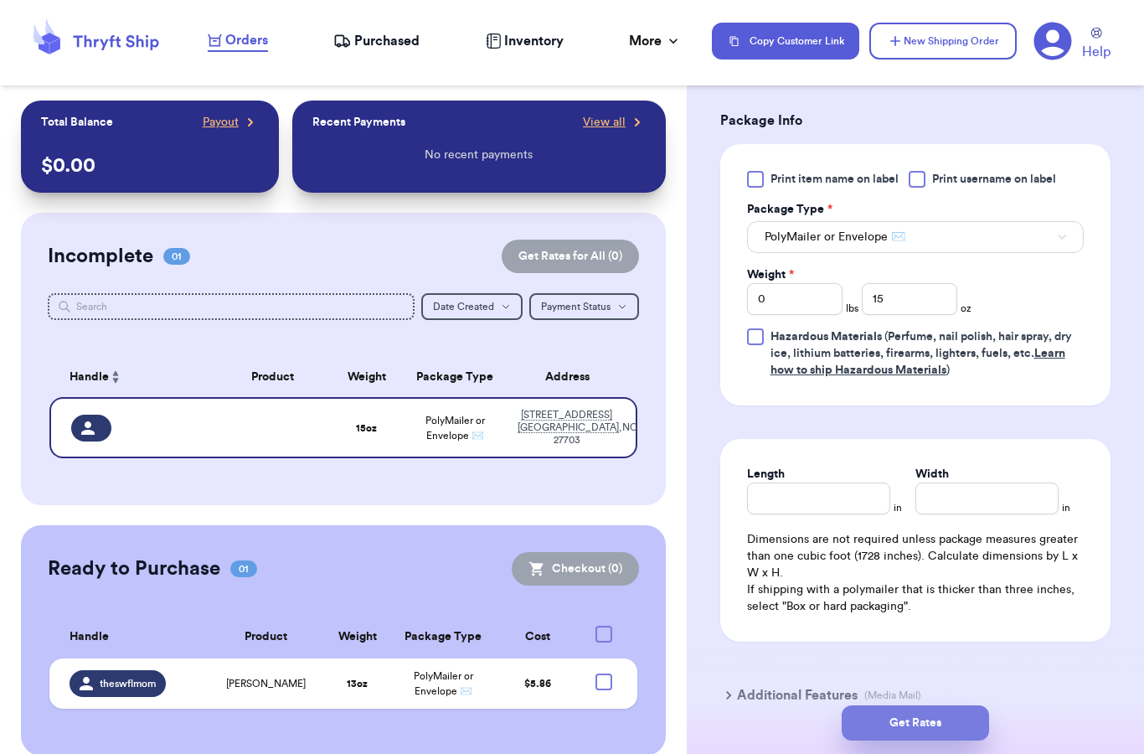
click at [929, 714] on button "Get Rates" at bounding box center [915, 722] width 147 height 35
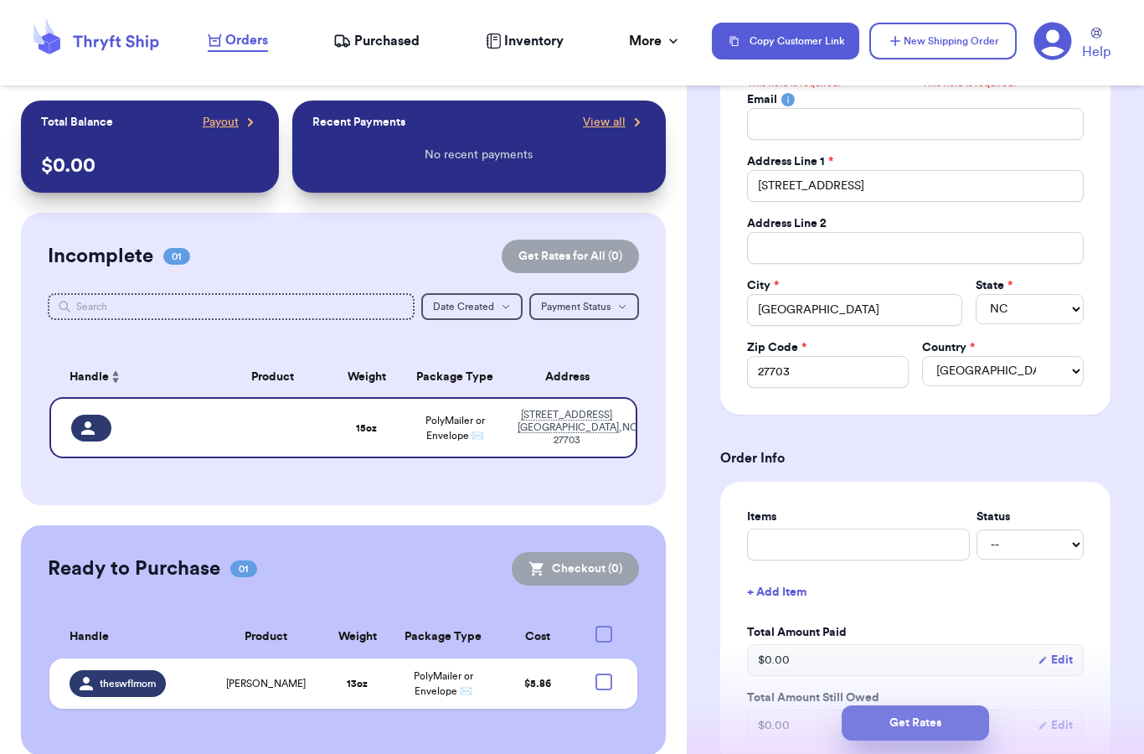
scroll to position [0, 0]
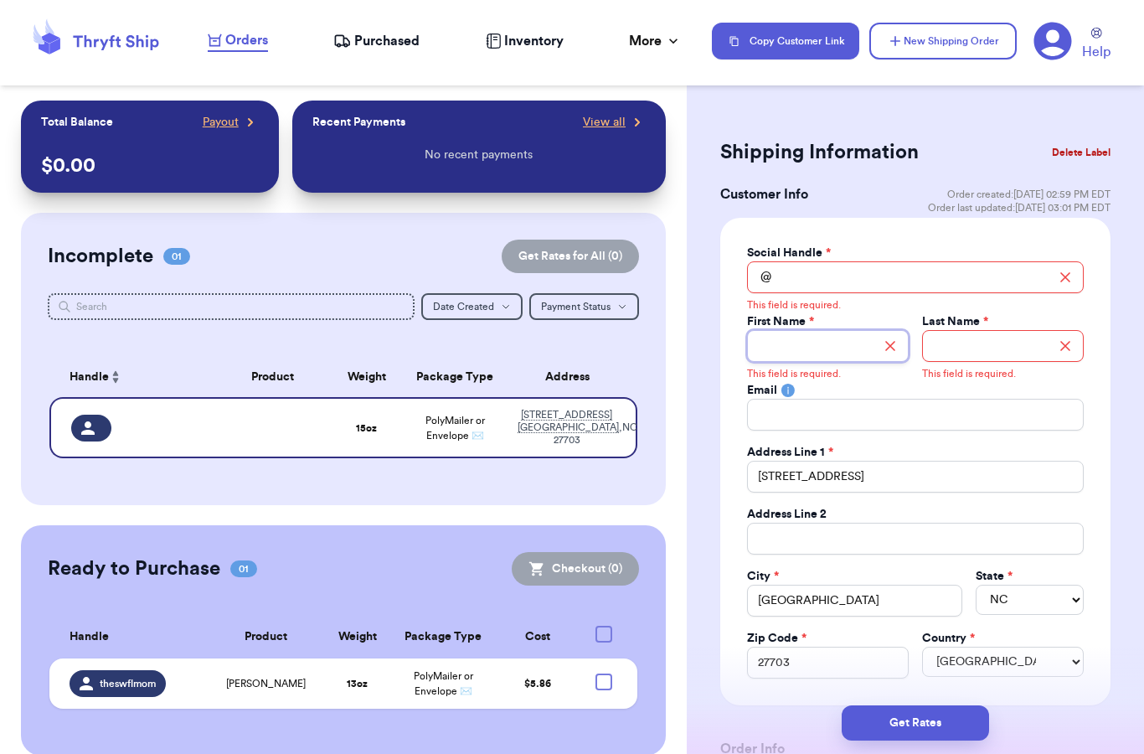
click at [814, 355] on input "Total Amount Paid" at bounding box center [828, 346] width 162 height 32
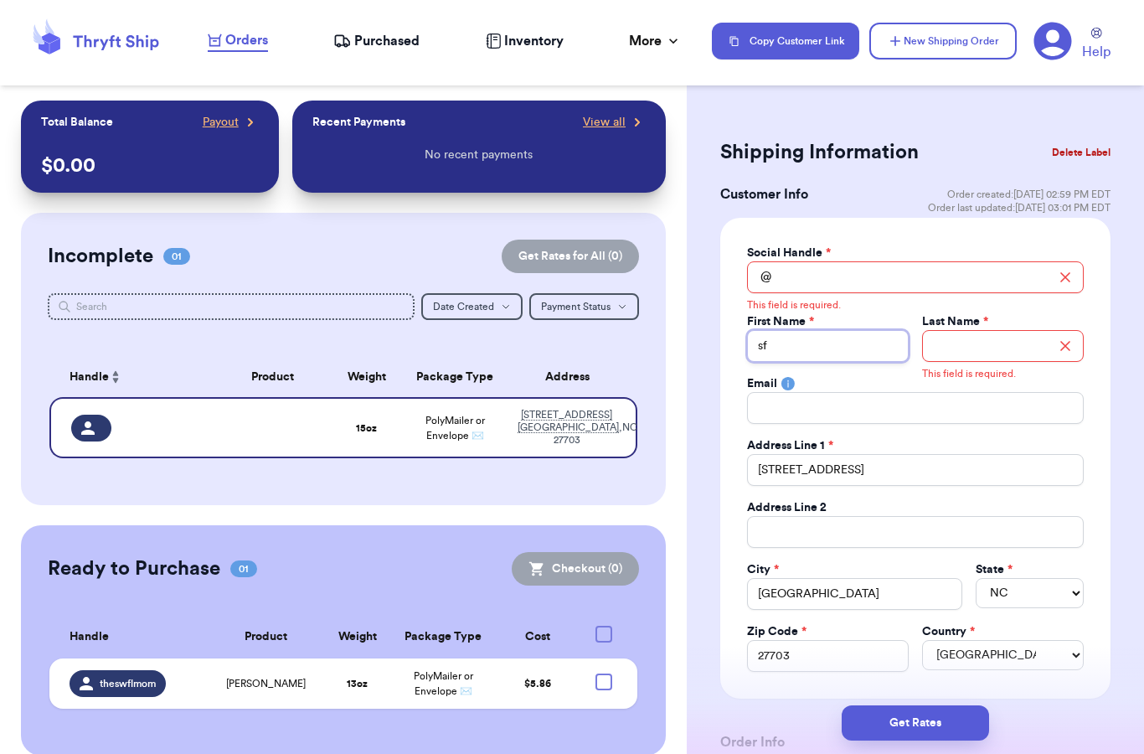
type input "sf"
click at [1002, 354] on input "s" at bounding box center [1003, 346] width 162 height 32
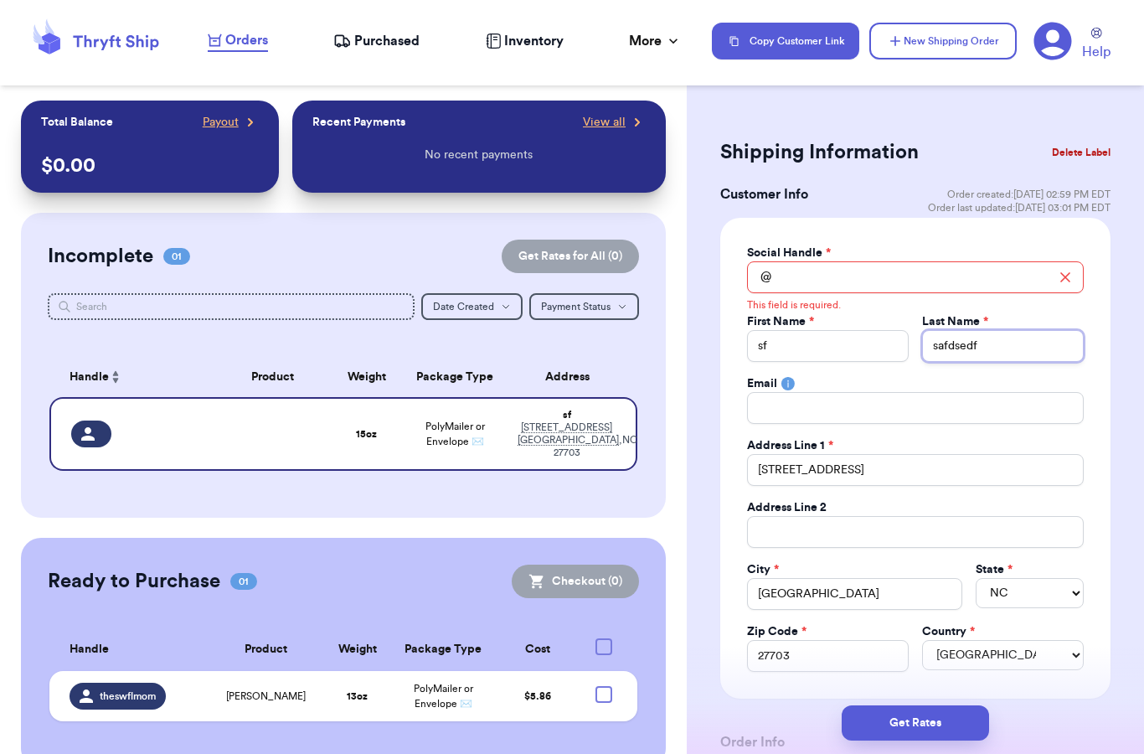
type input "safdsedf"
click at [865, 267] on input "Total Amount Paid" at bounding box center [915, 277] width 337 height 32
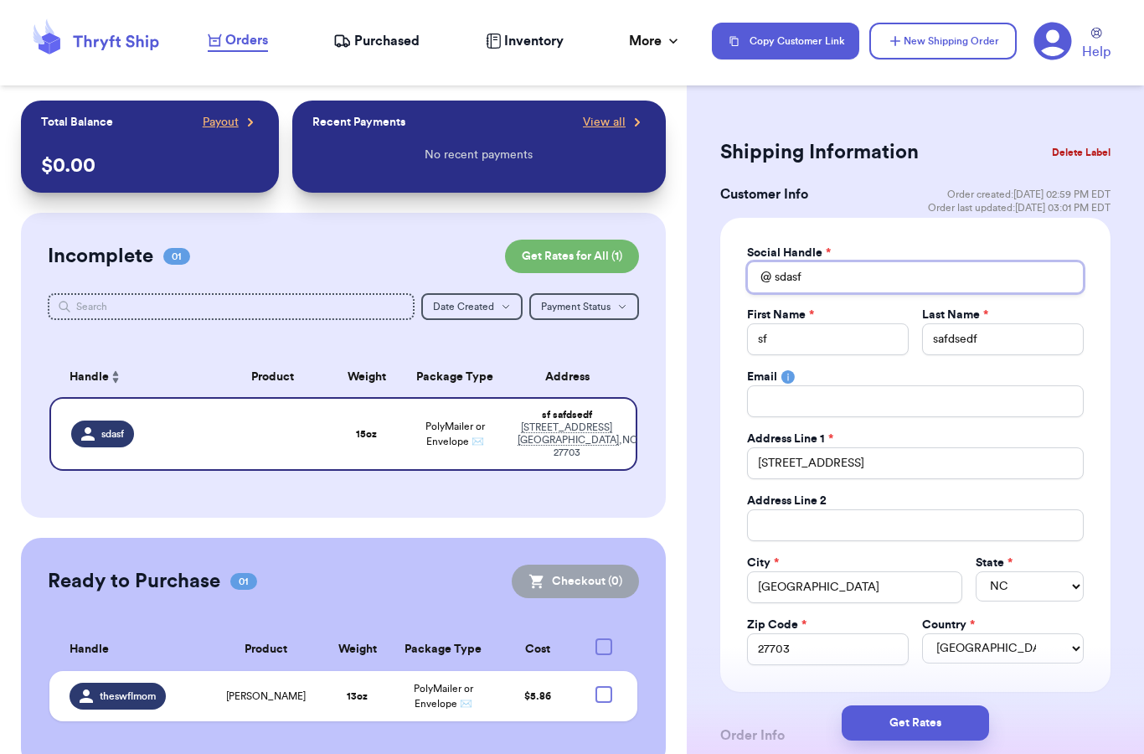
type input "sdasf"
click at [1085, 369] on div "Social Handle * @ sdasf First Name * sf Last Name * safdsedf Email Address Line…" at bounding box center [915, 455] width 390 height 474
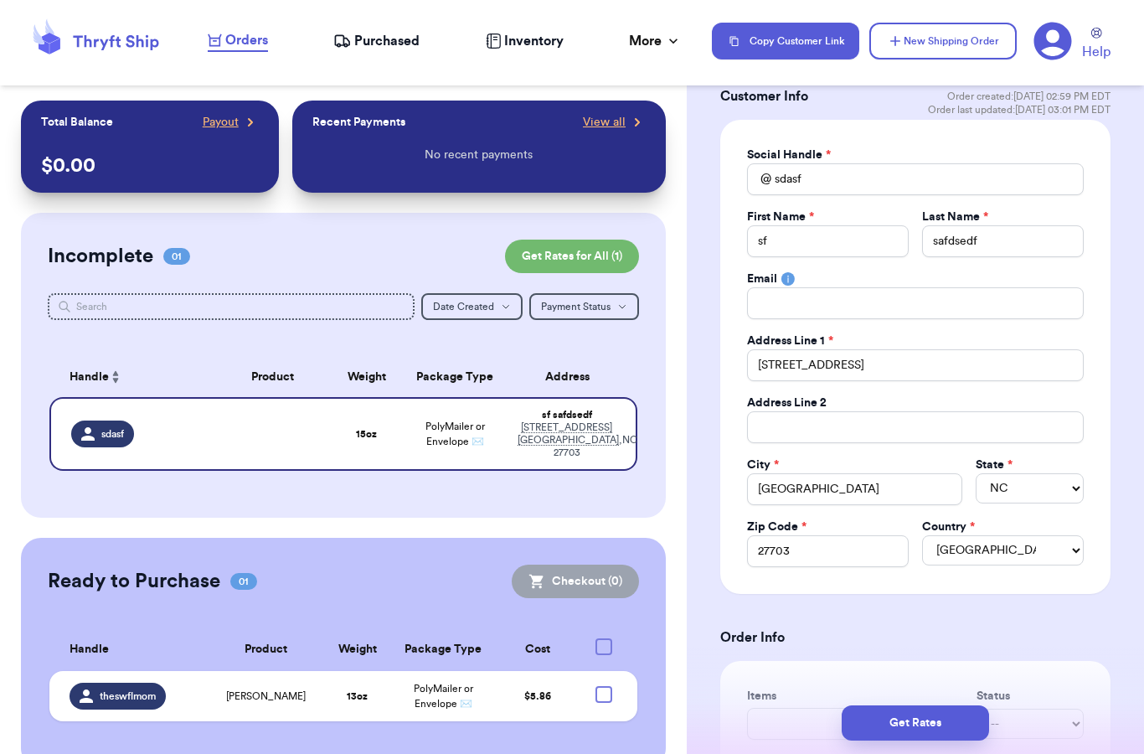
scroll to position [98, 0]
click at [910, 705] on button "Get Rates" at bounding box center [915, 722] width 147 height 35
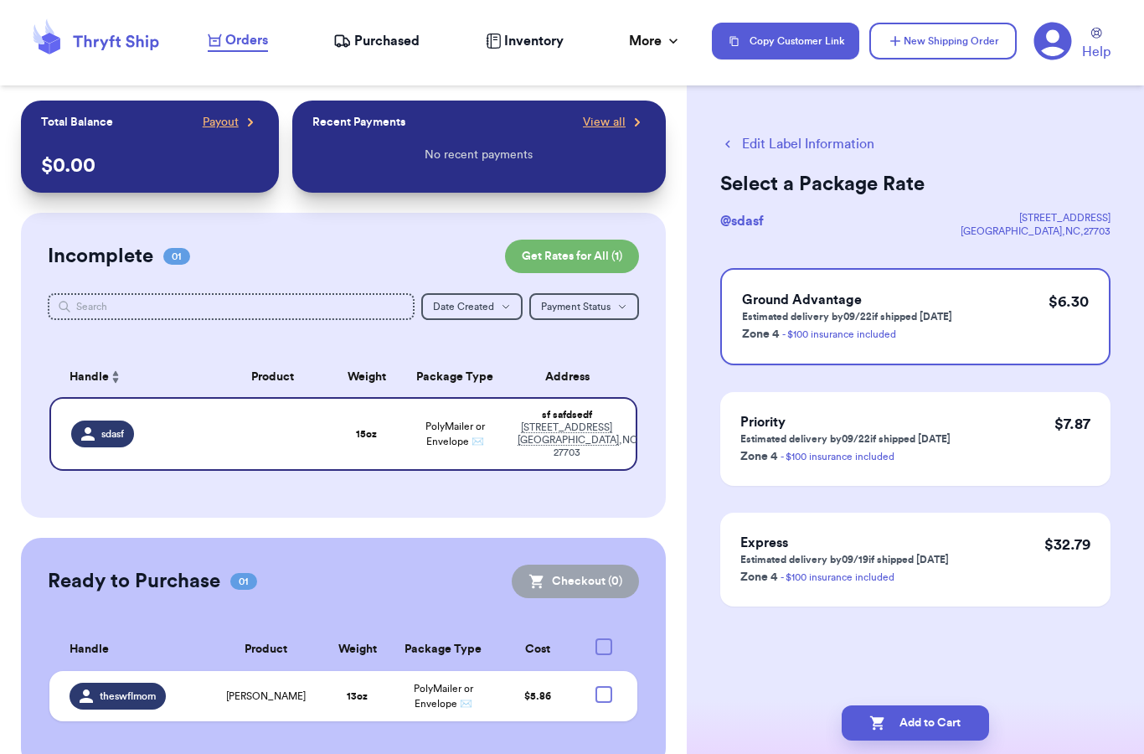
scroll to position [0, 0]
